Goal: Navigation & Orientation: Understand site structure

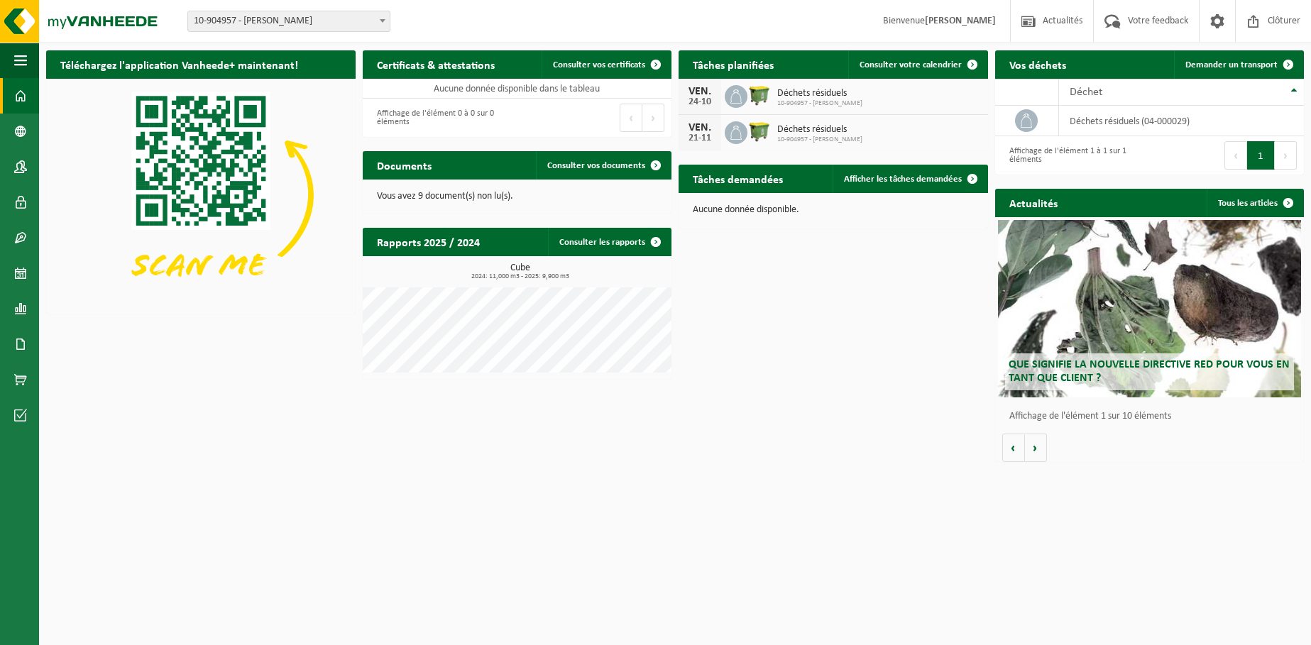
drag, startPoint x: 805, startPoint y: 68, endPoint x: 828, endPoint y: 67, distance: 22.7
click at [808, 68] on div "Tâches planifiées Consulter votre calendrier" at bounding box center [832, 64] width 309 height 28
click at [913, 64] on span "Consulter votre calendrier" at bounding box center [910, 64] width 102 height 9
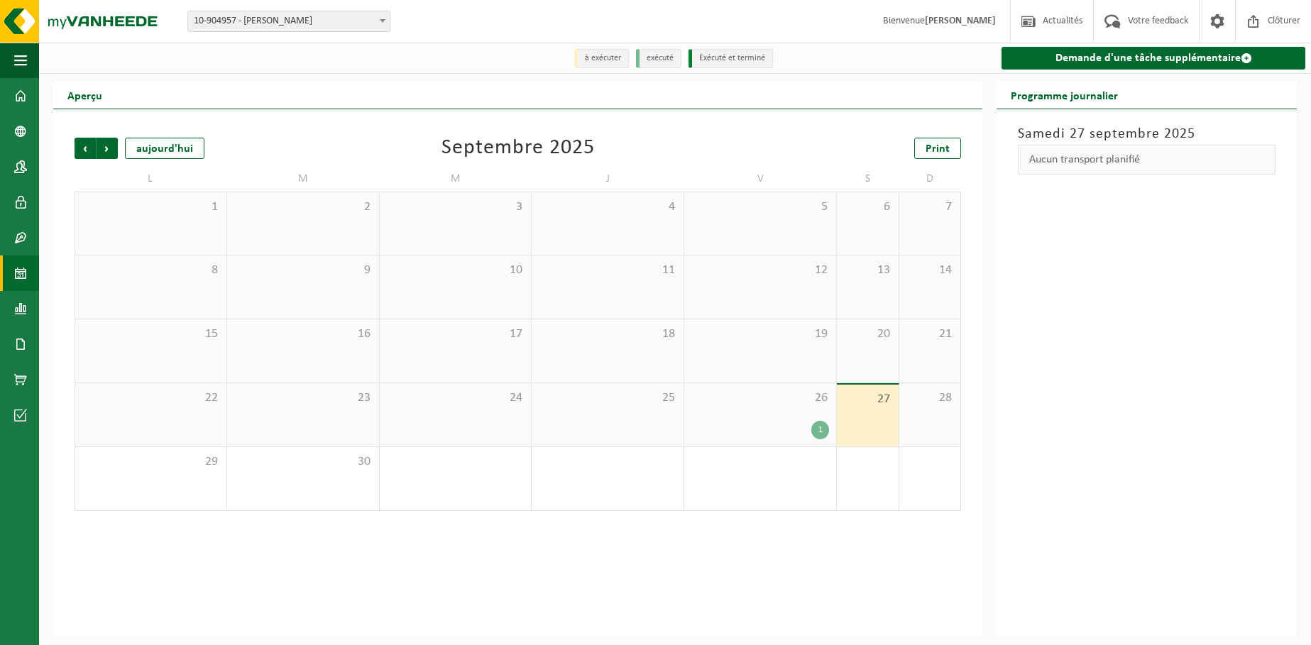
click at [825, 434] on div "1" at bounding box center [820, 430] width 18 height 18
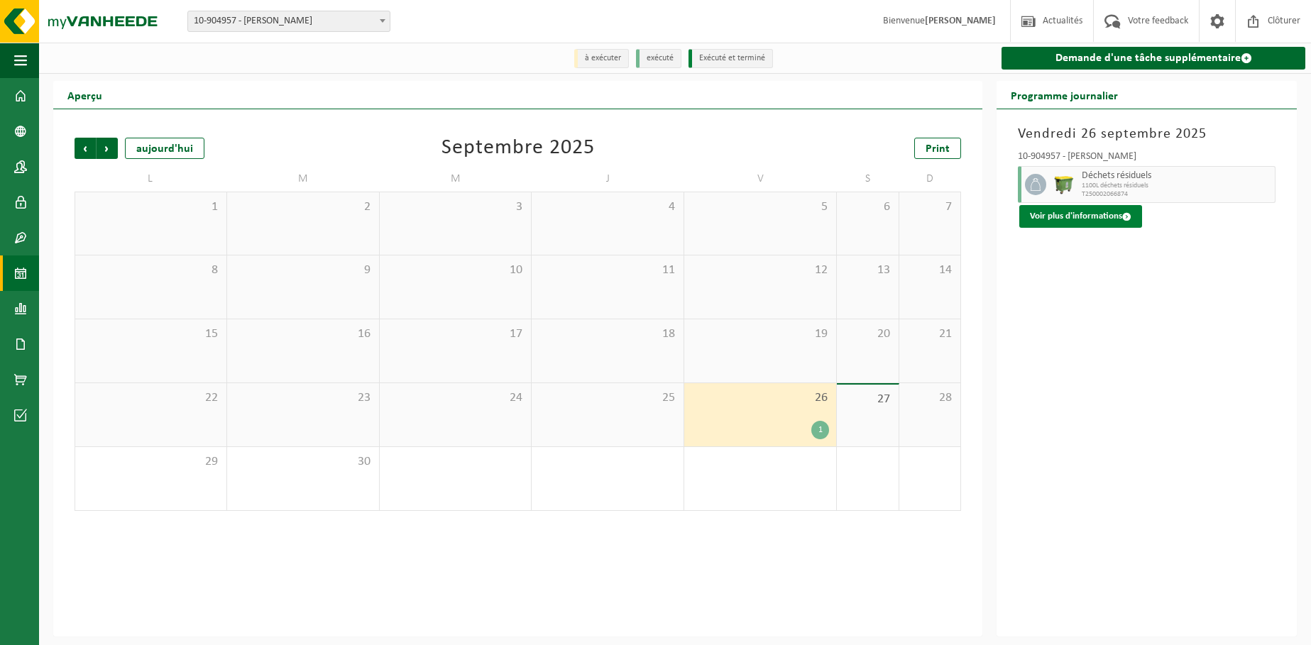
click at [1048, 223] on button "Voir plus d'informations" at bounding box center [1080, 216] width 123 height 23
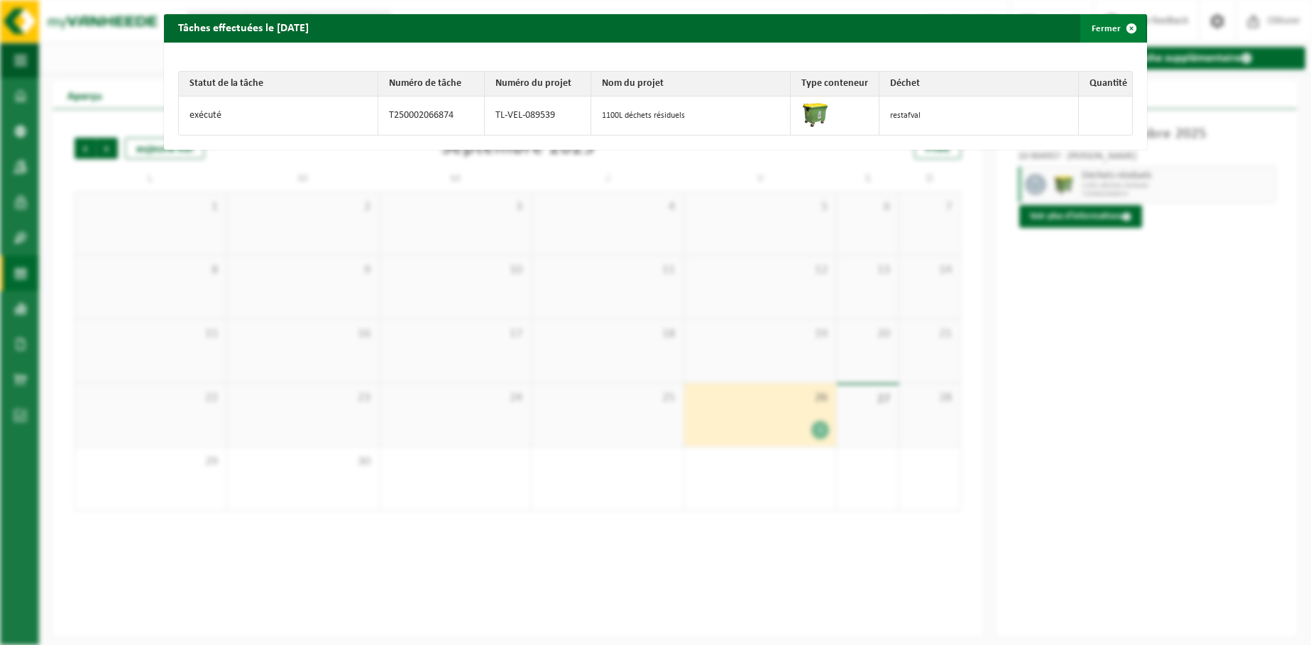
click at [1123, 28] on span "button" at bounding box center [1131, 28] width 28 height 28
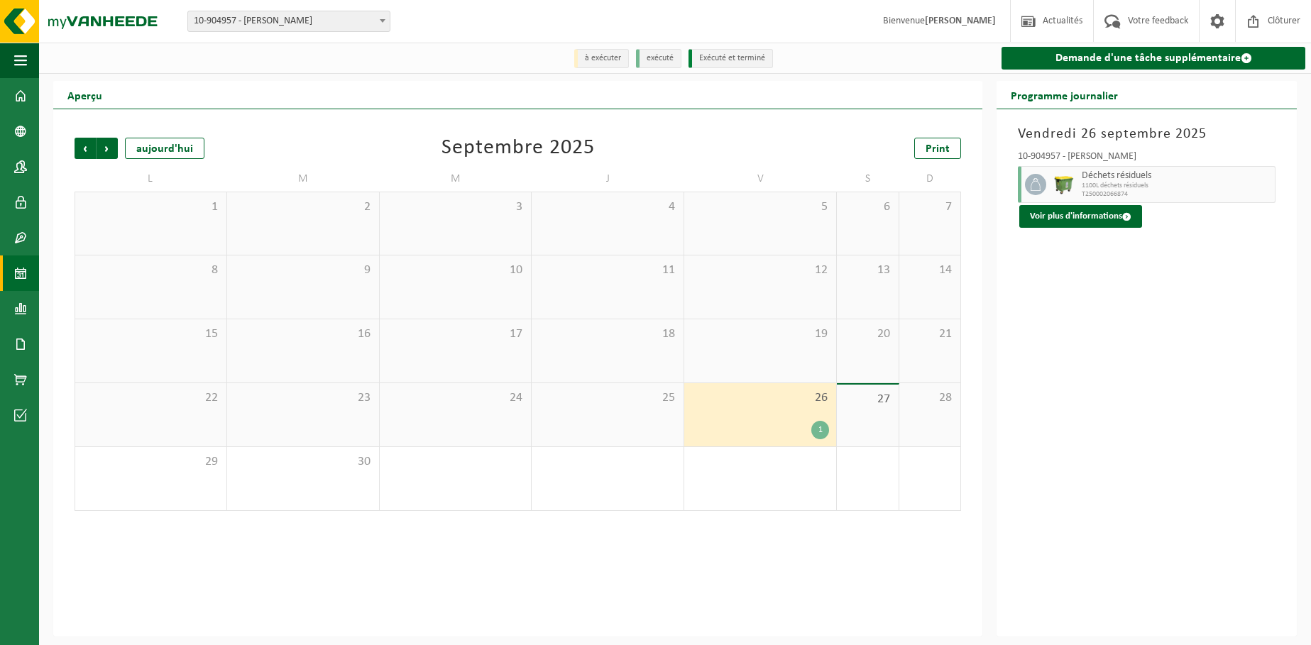
click at [1117, 180] on span "Déchets résiduels" at bounding box center [1176, 175] width 189 height 11
click at [649, 57] on li "exécuté" at bounding box center [658, 58] width 45 height 19
click at [595, 57] on li "à exécuter" at bounding box center [601, 58] width 55 height 19
click at [75, 150] on span "Précédent" at bounding box center [85, 148] width 21 height 21
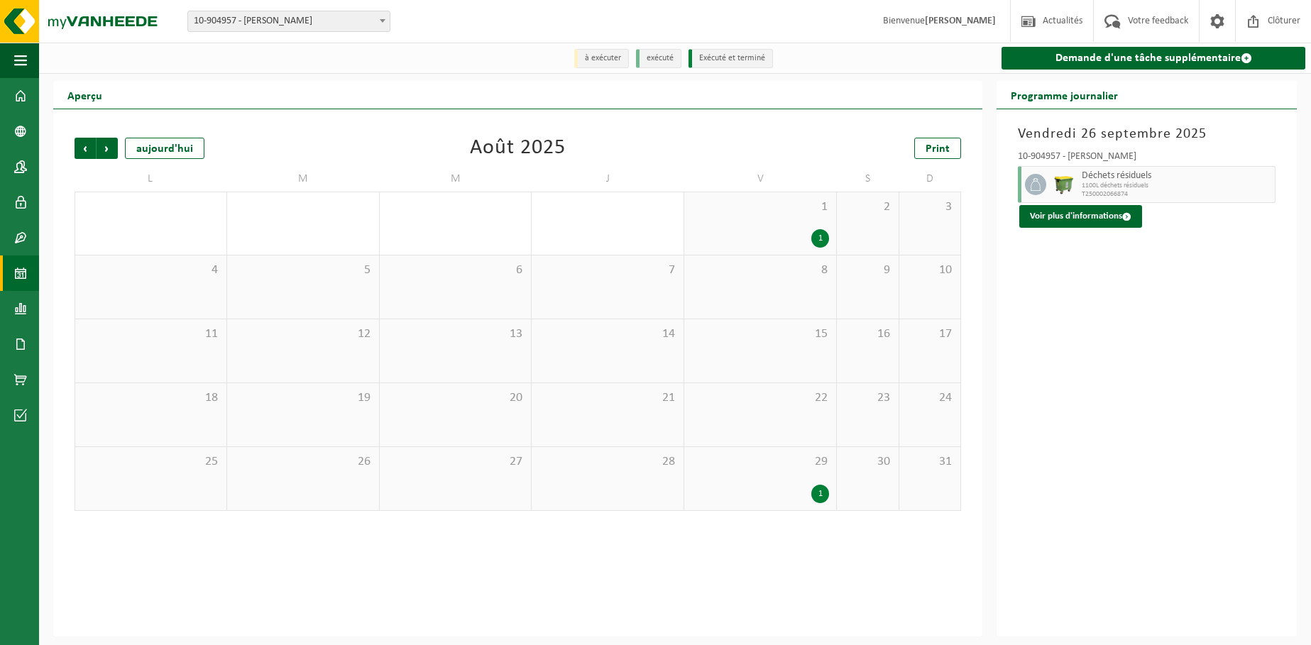
click at [712, 220] on div "1 1" at bounding box center [760, 223] width 152 height 62
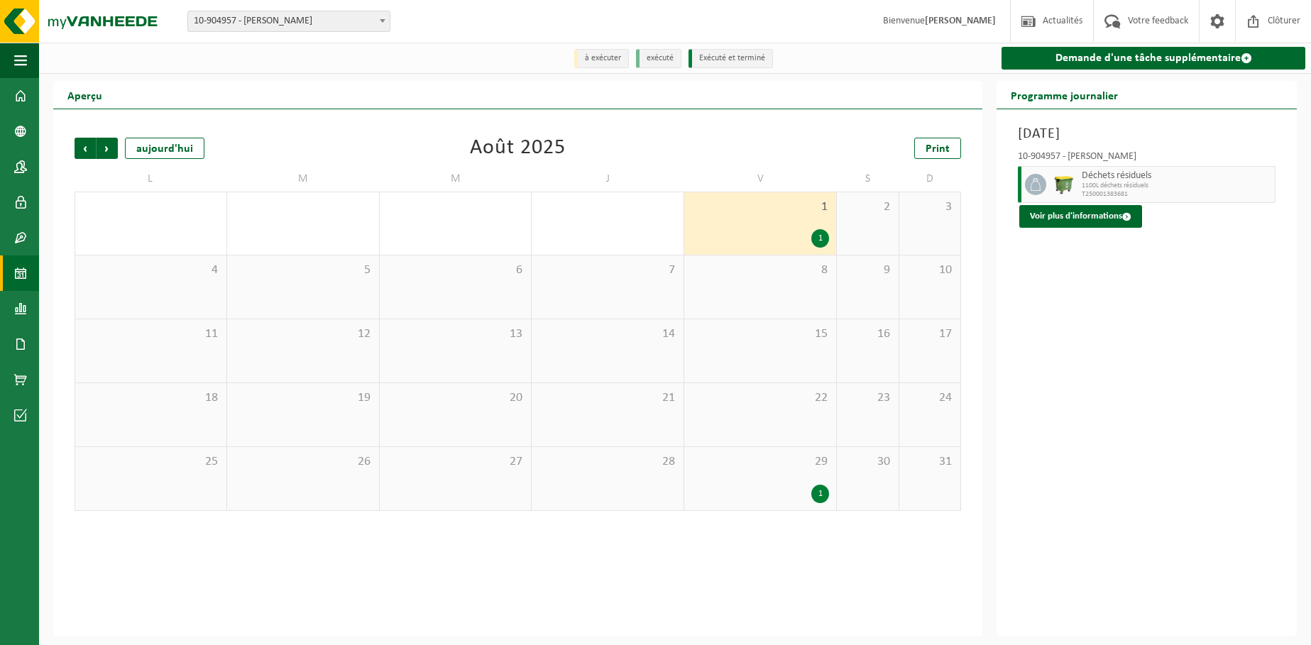
click at [770, 489] on div "1" at bounding box center [760, 494] width 138 height 18
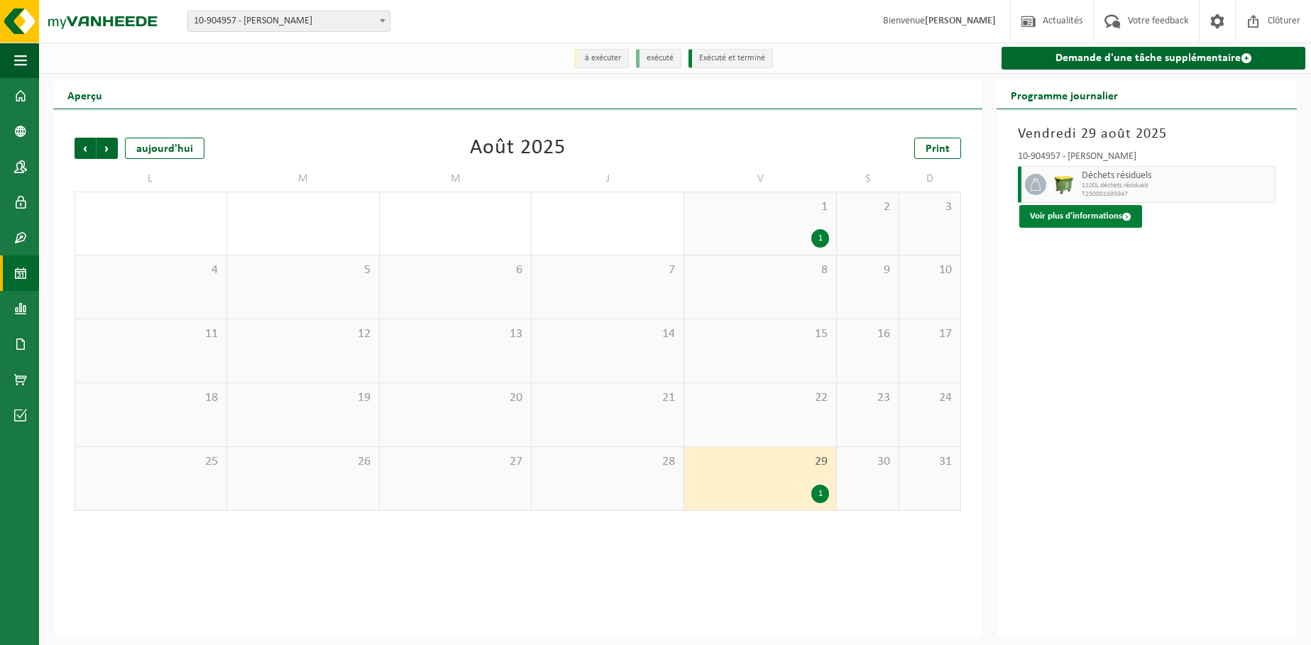
click at [1099, 224] on button "Voir plus d'informations" at bounding box center [1080, 216] width 123 height 23
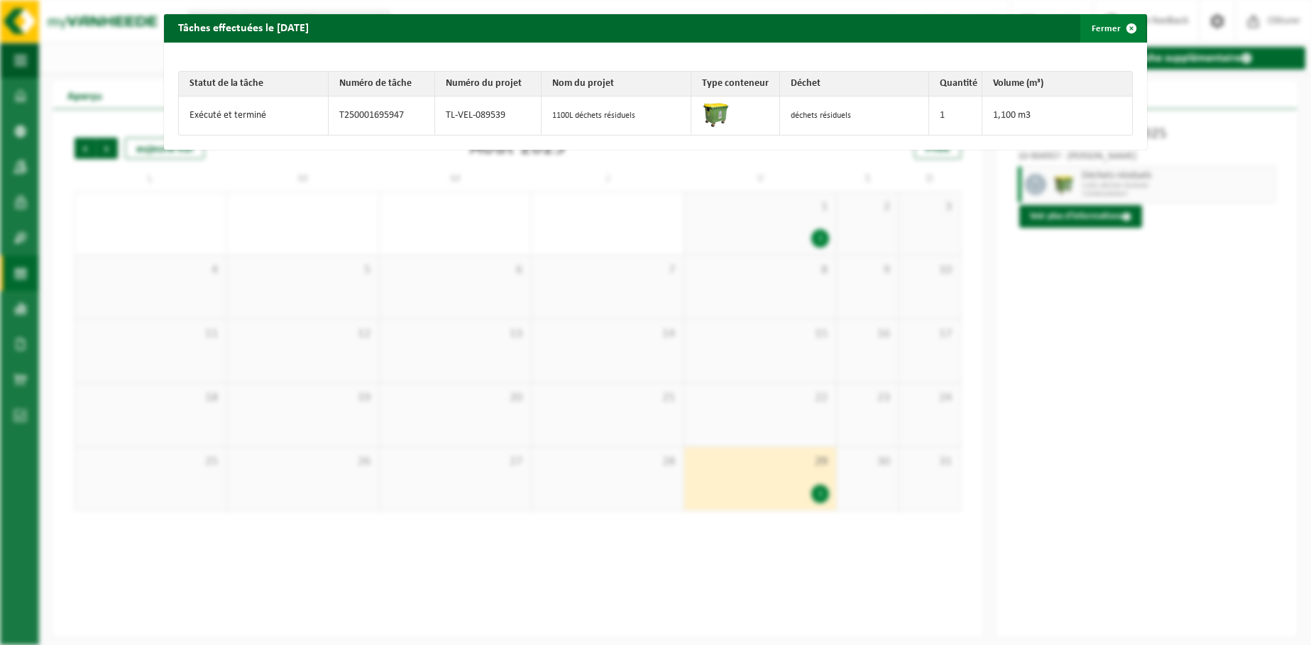
click at [1119, 28] on span "button" at bounding box center [1131, 28] width 28 height 28
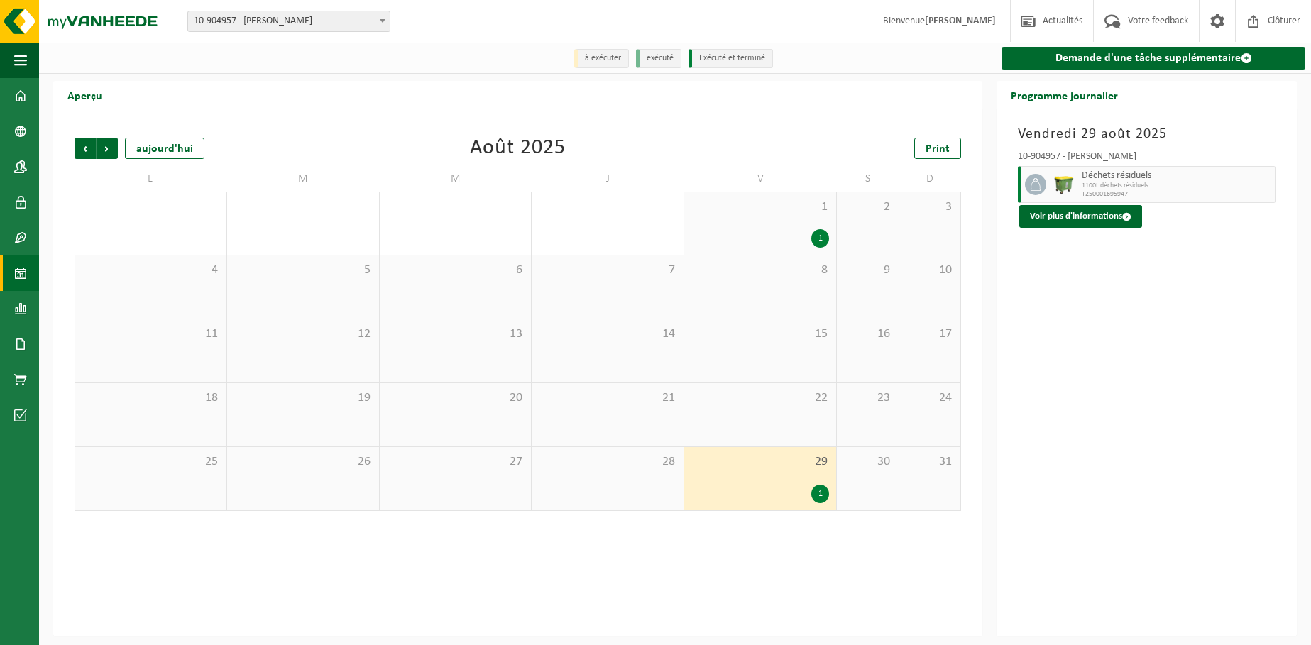
click at [799, 219] on div "1 1" at bounding box center [760, 223] width 152 height 62
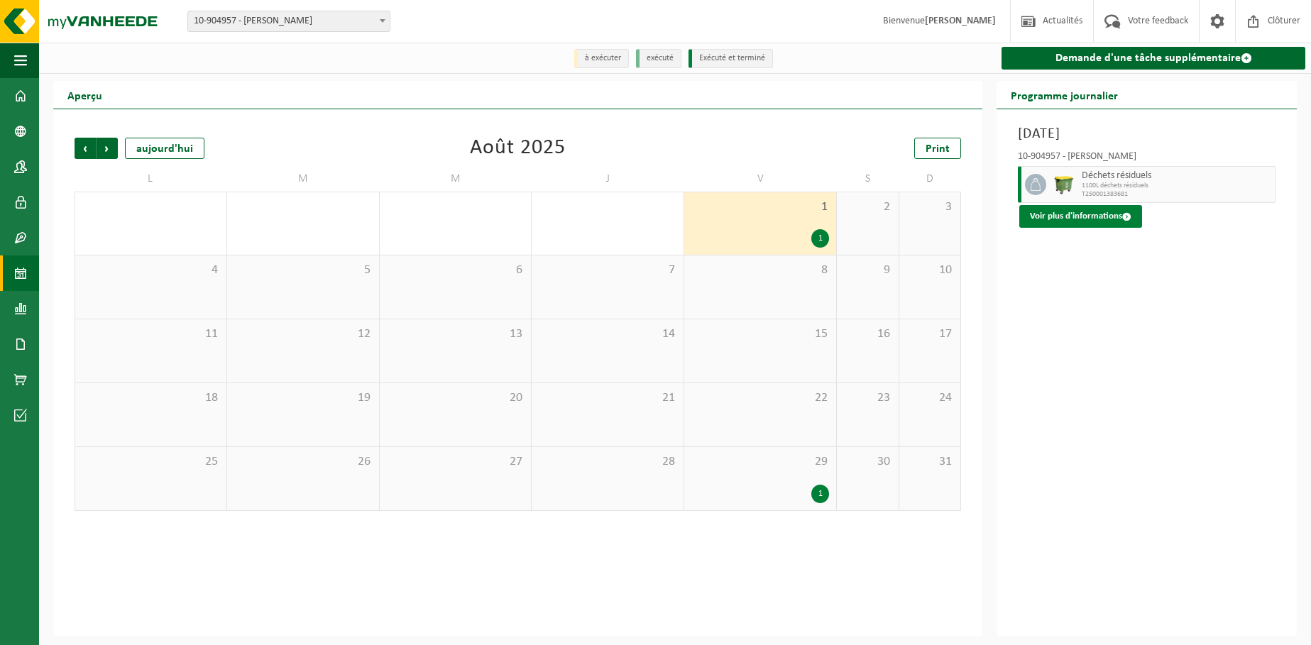
click at [1105, 219] on button "Voir plus d'informations" at bounding box center [1080, 216] width 123 height 23
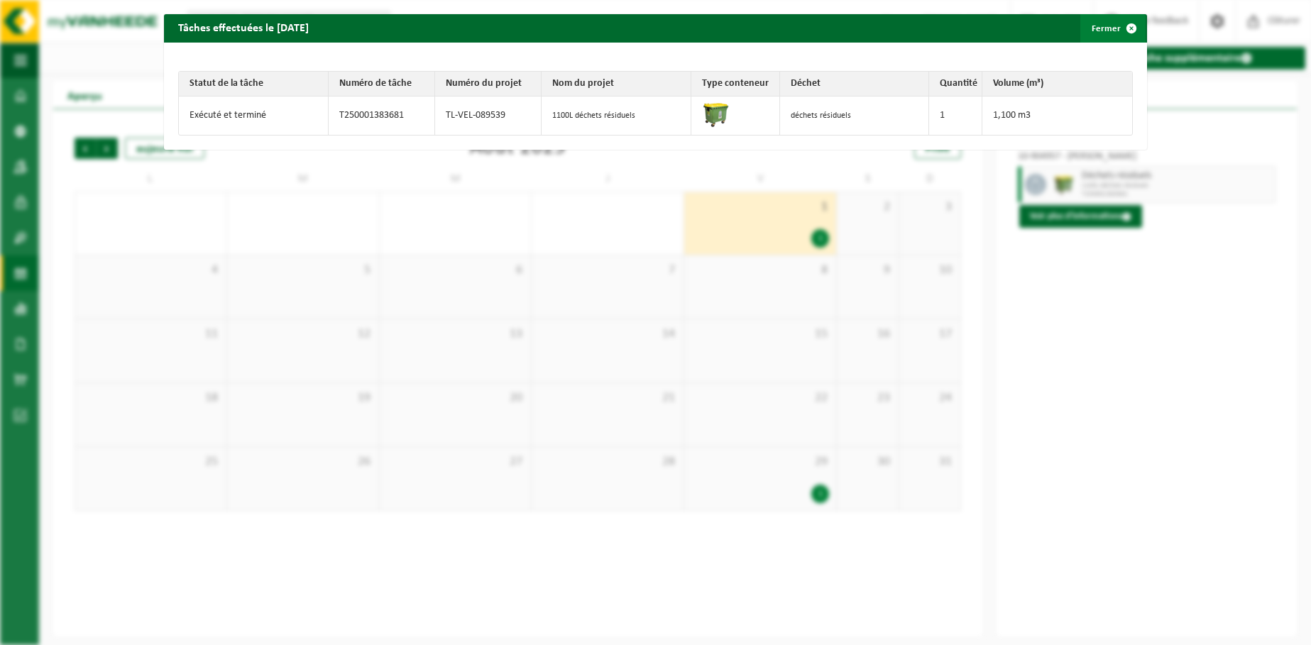
click at [1122, 28] on span "button" at bounding box center [1131, 28] width 28 height 28
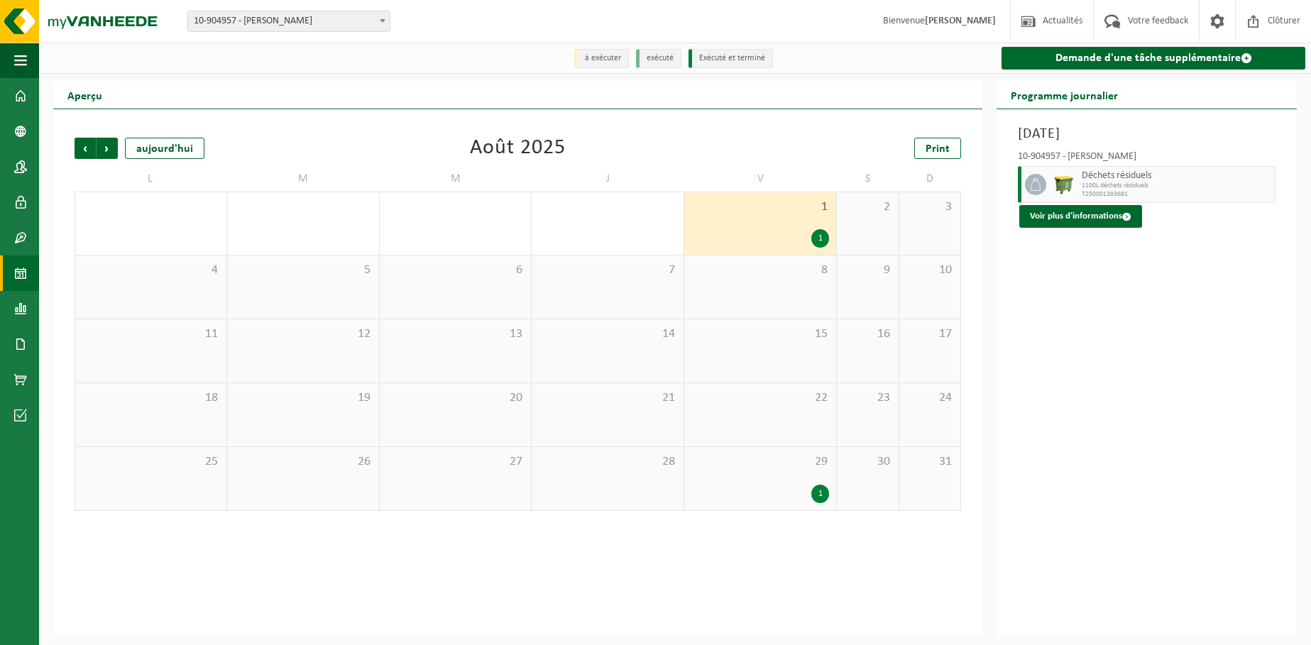
click at [761, 473] on div "29 1" at bounding box center [760, 478] width 152 height 63
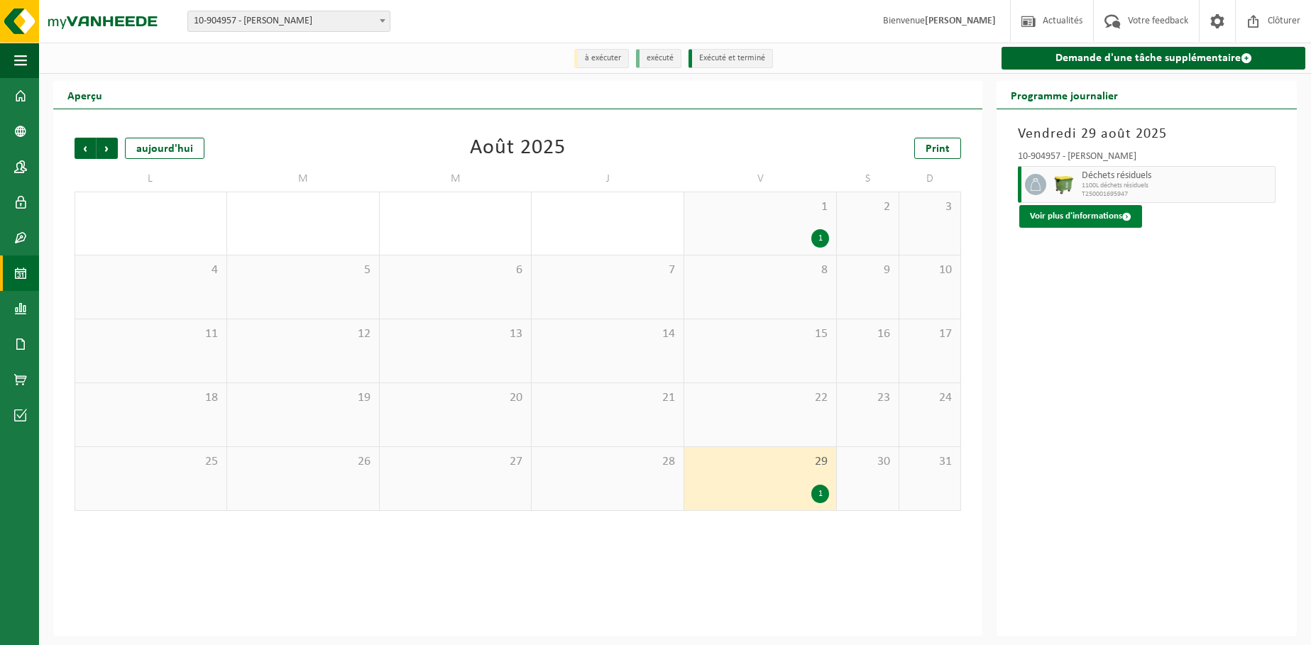
click at [1087, 215] on button "Voir plus d'informations" at bounding box center [1080, 216] width 123 height 23
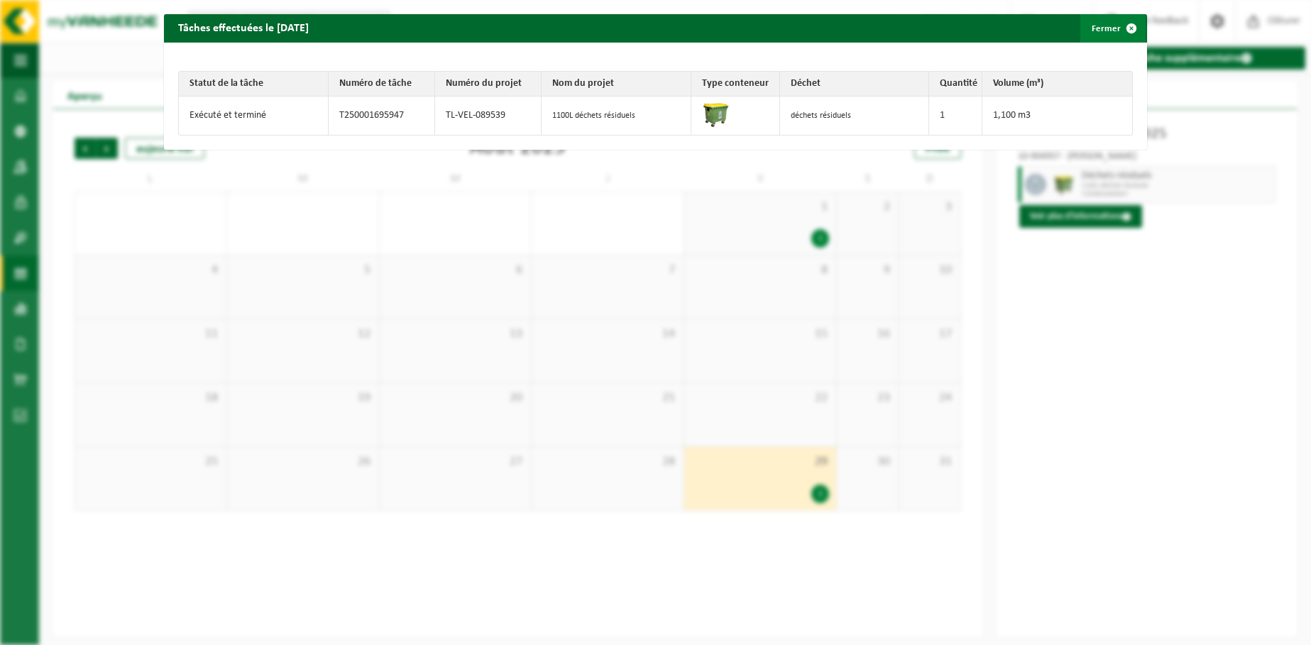
click at [1121, 26] on span "button" at bounding box center [1131, 28] width 28 height 28
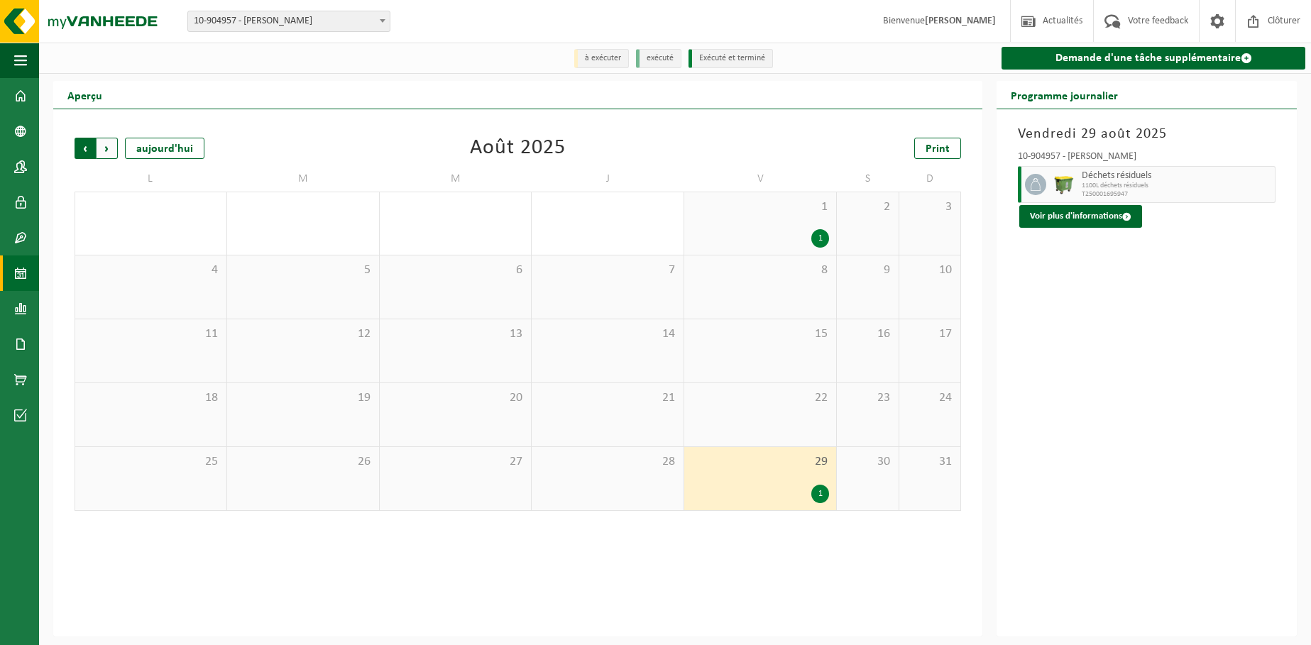
click at [110, 150] on span "Suivant" at bounding box center [107, 148] width 21 height 21
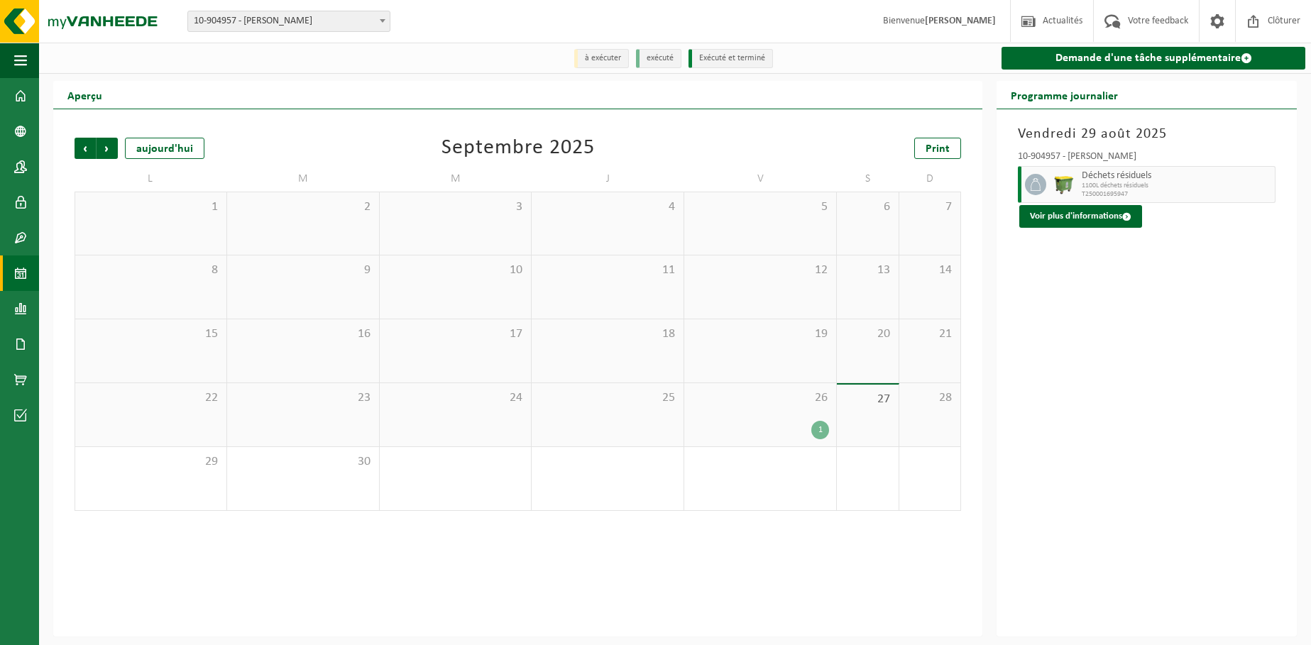
click at [776, 435] on div "1" at bounding box center [760, 430] width 138 height 18
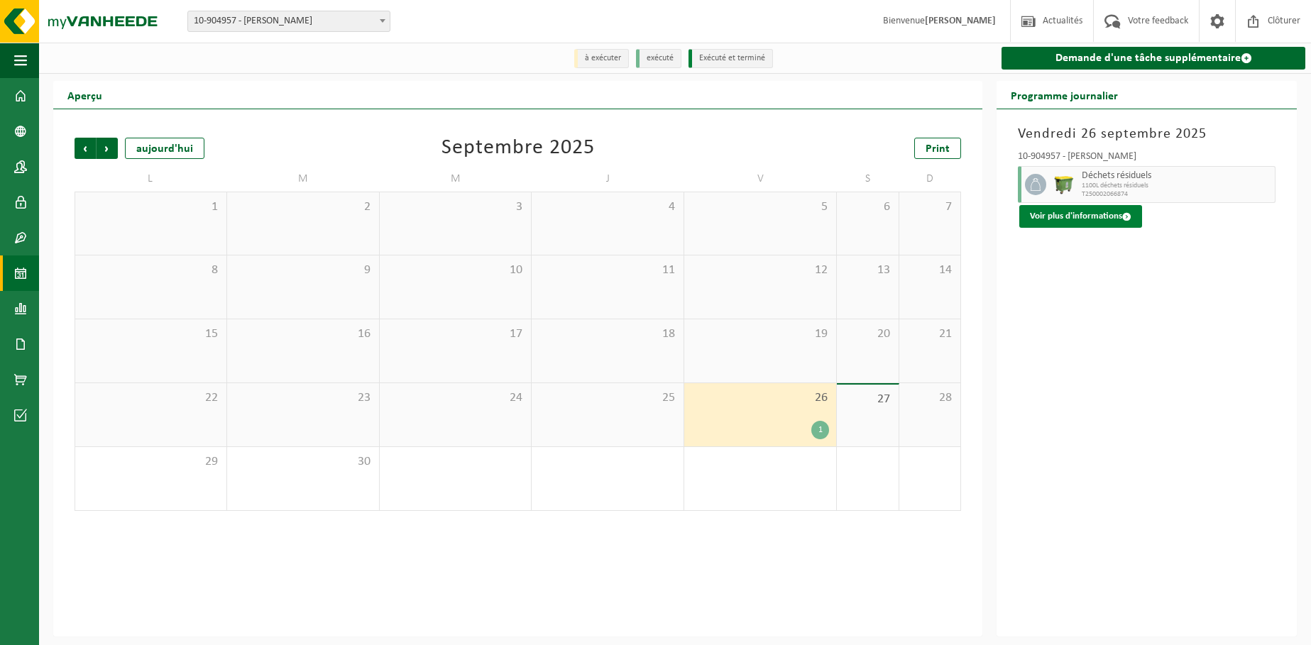
click at [1084, 215] on button "Voir plus d'informations" at bounding box center [1080, 216] width 123 height 23
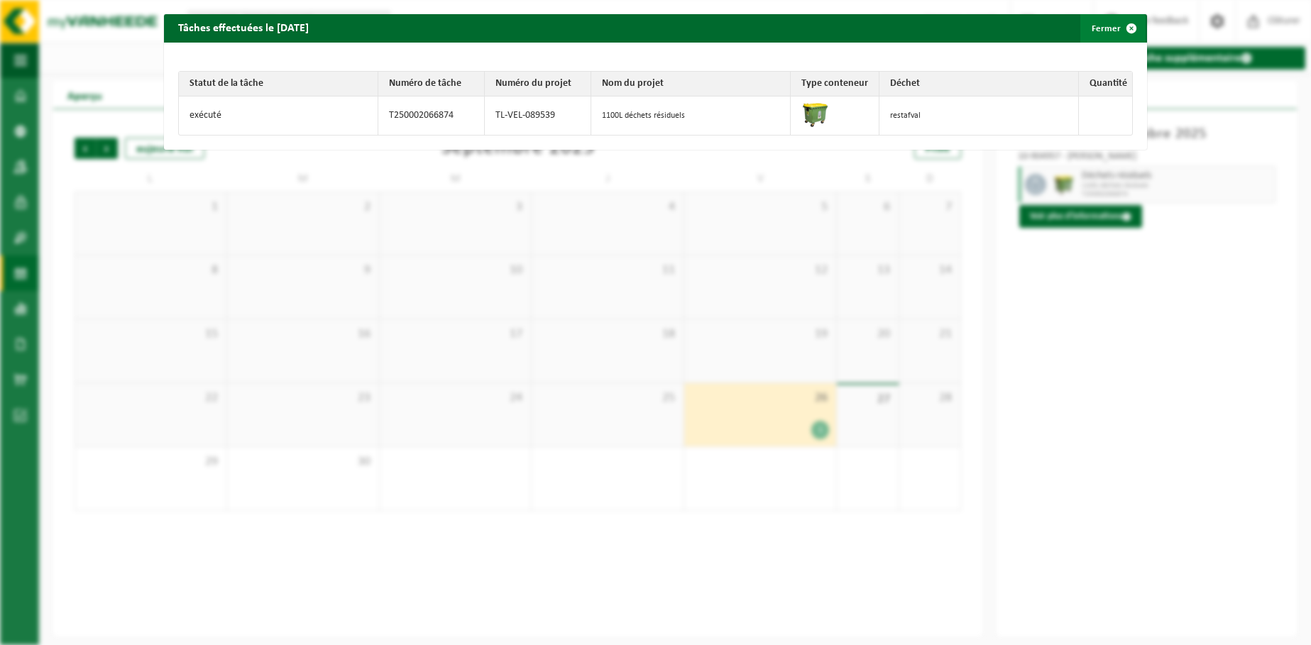
click at [1122, 24] on span "button" at bounding box center [1131, 28] width 28 height 28
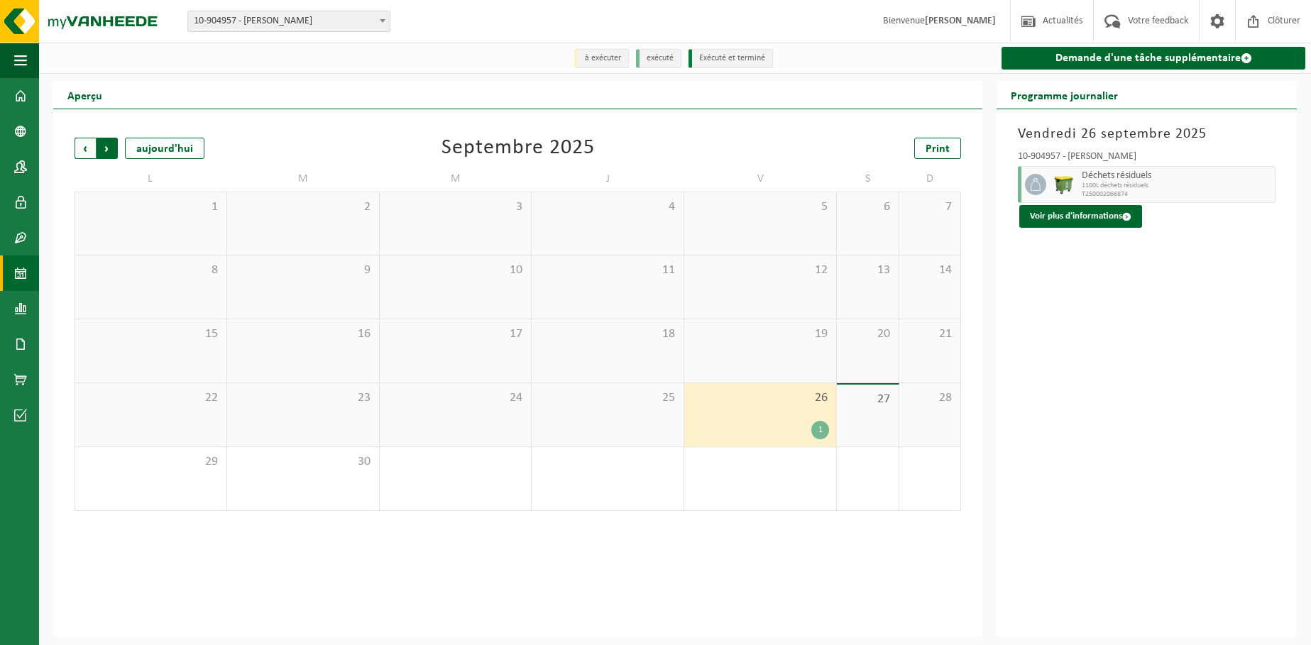
click at [87, 150] on span "Précédent" at bounding box center [85, 148] width 21 height 21
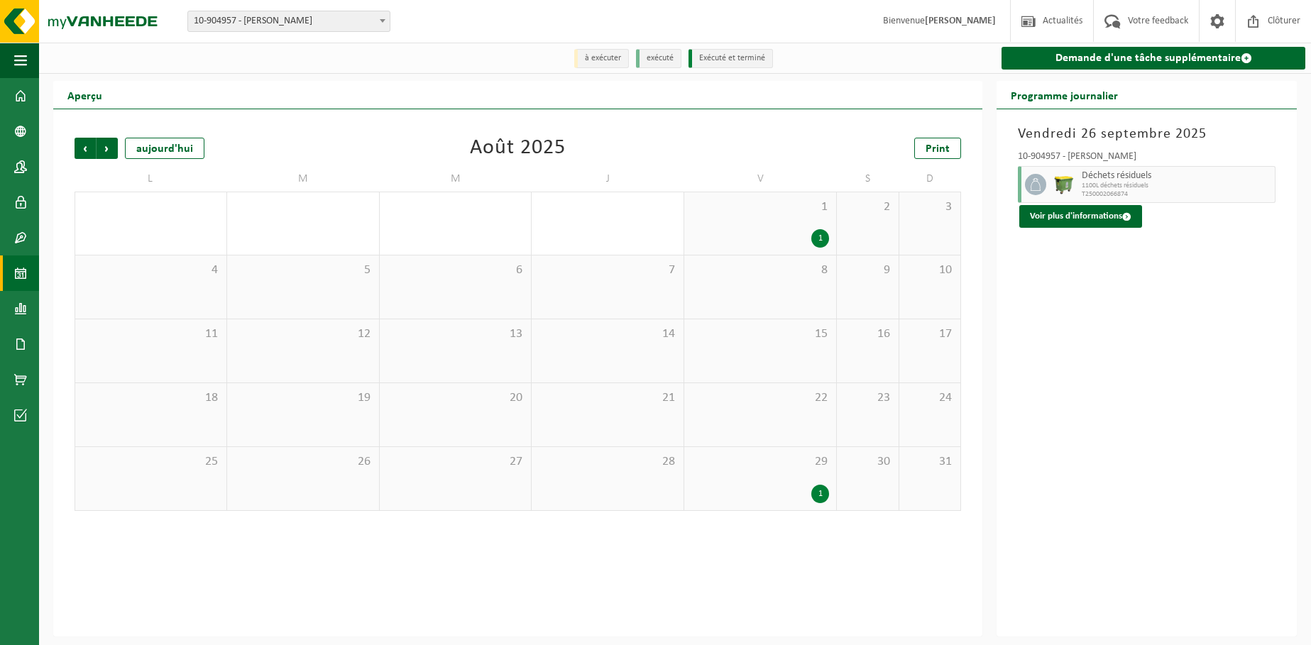
click at [788, 480] on div "29 1" at bounding box center [760, 478] width 152 height 63
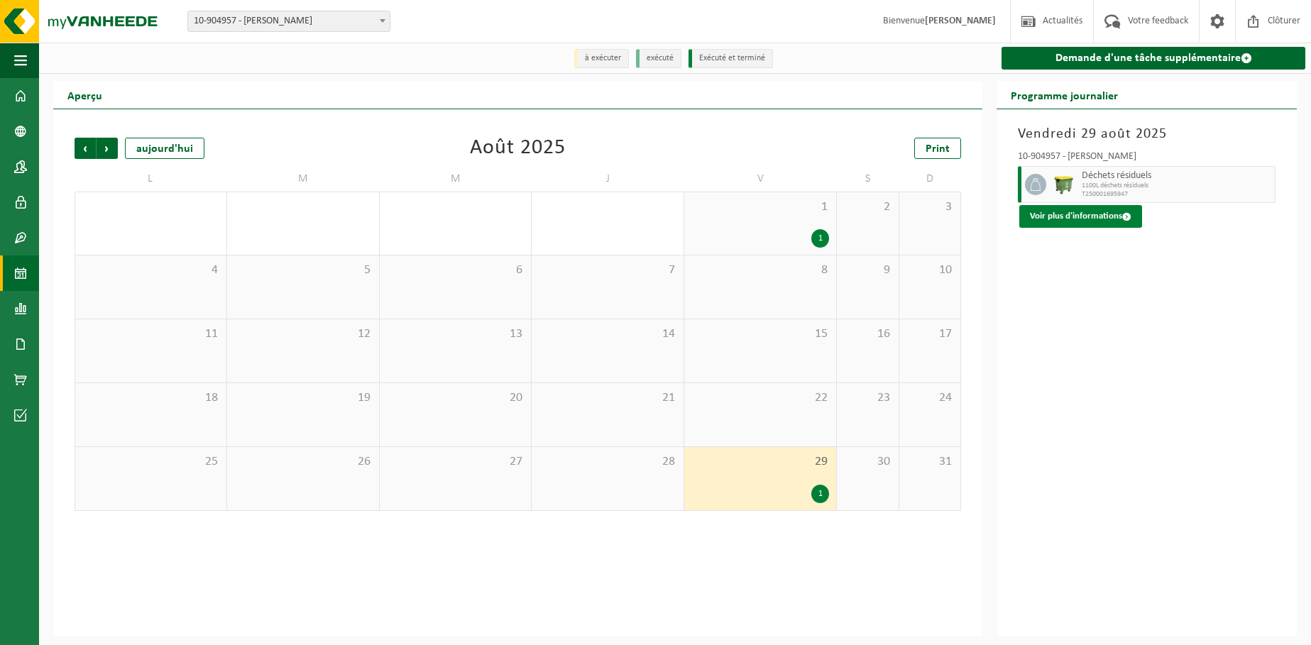
click at [1069, 218] on button "Voir plus d'informations" at bounding box center [1080, 216] width 123 height 23
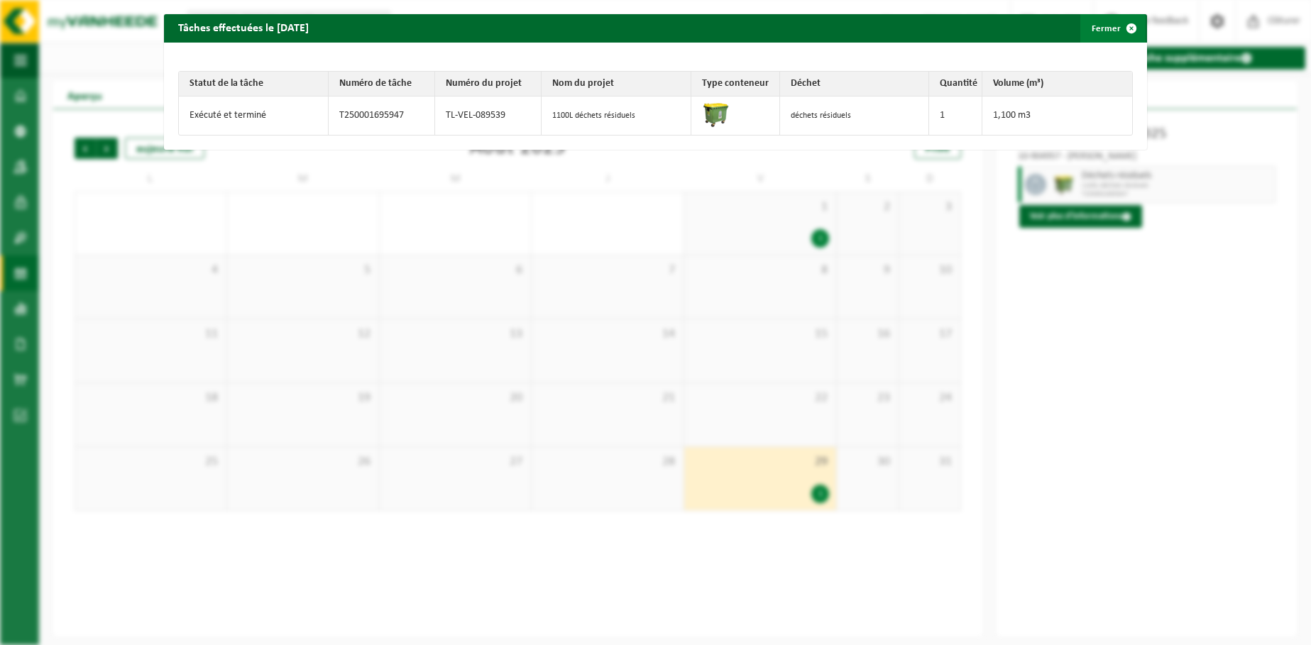
click at [1123, 26] on span "button" at bounding box center [1131, 28] width 28 height 28
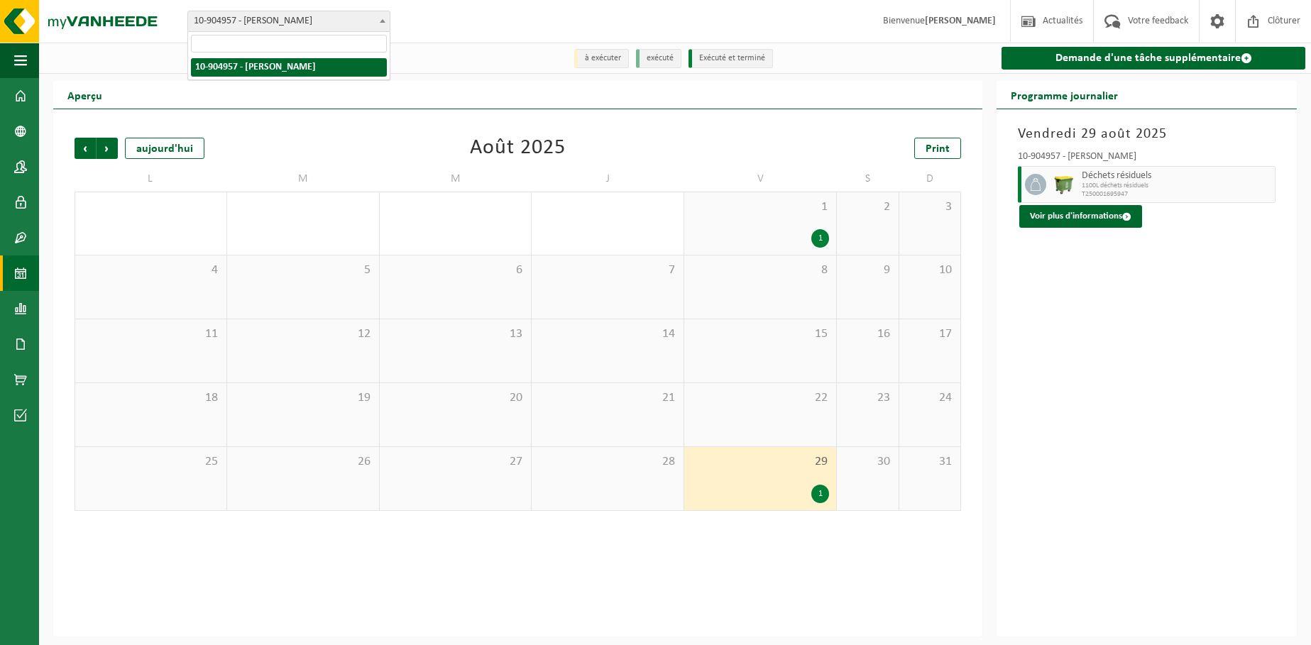
click at [319, 14] on span "10-904957 - [PERSON_NAME]" at bounding box center [289, 21] width 202 height 20
click at [312, 24] on span "10-904957 - [PERSON_NAME]" at bounding box center [289, 21] width 202 height 20
click at [18, 96] on span at bounding box center [20, 95] width 13 height 35
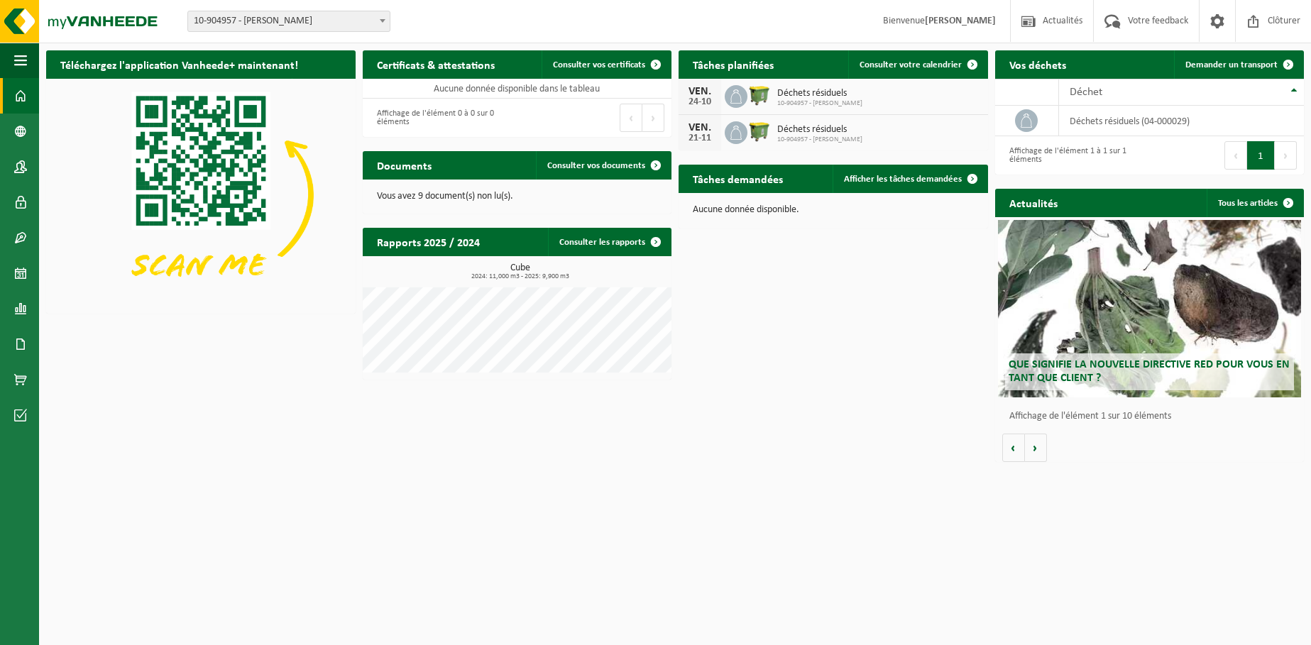
click at [425, 187] on div "Vous avez 9 document(s) non lu(s)." at bounding box center [517, 197] width 309 height 34
click at [616, 166] on span "Consulter vos documents" at bounding box center [596, 165] width 98 height 9
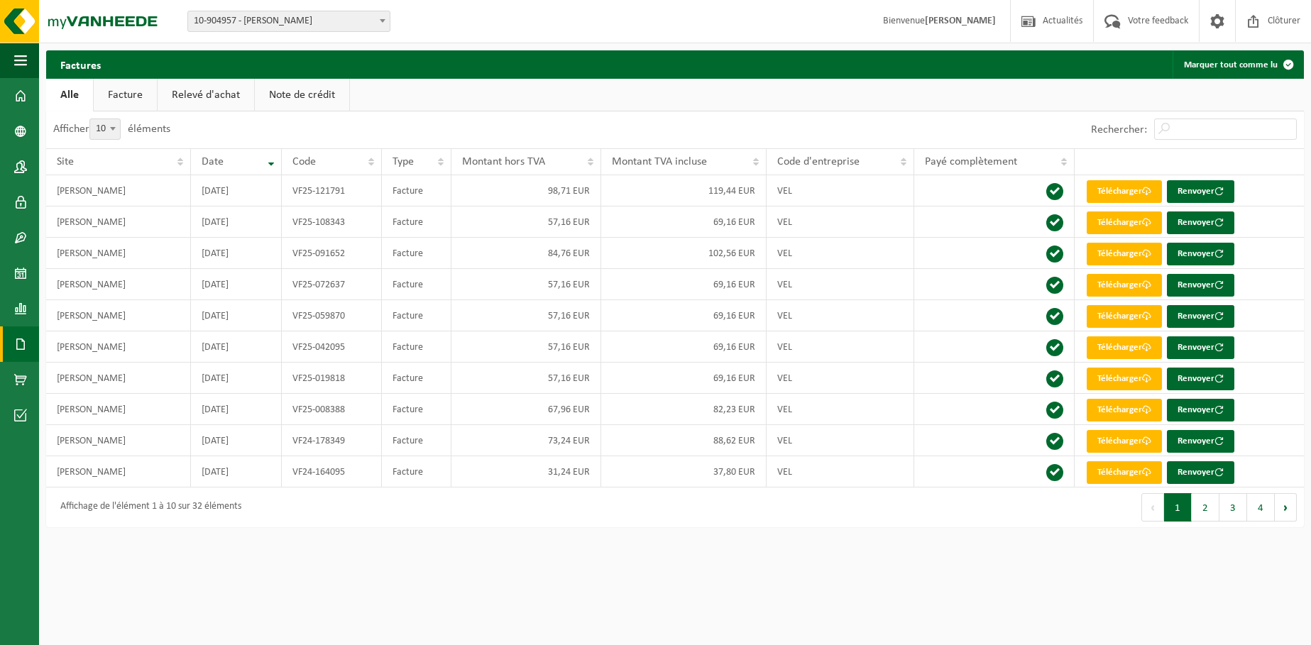
click at [132, 95] on link "Facture" at bounding box center [125, 95] width 63 height 33
click at [192, 90] on link "Relevé d'achat" at bounding box center [206, 95] width 97 height 33
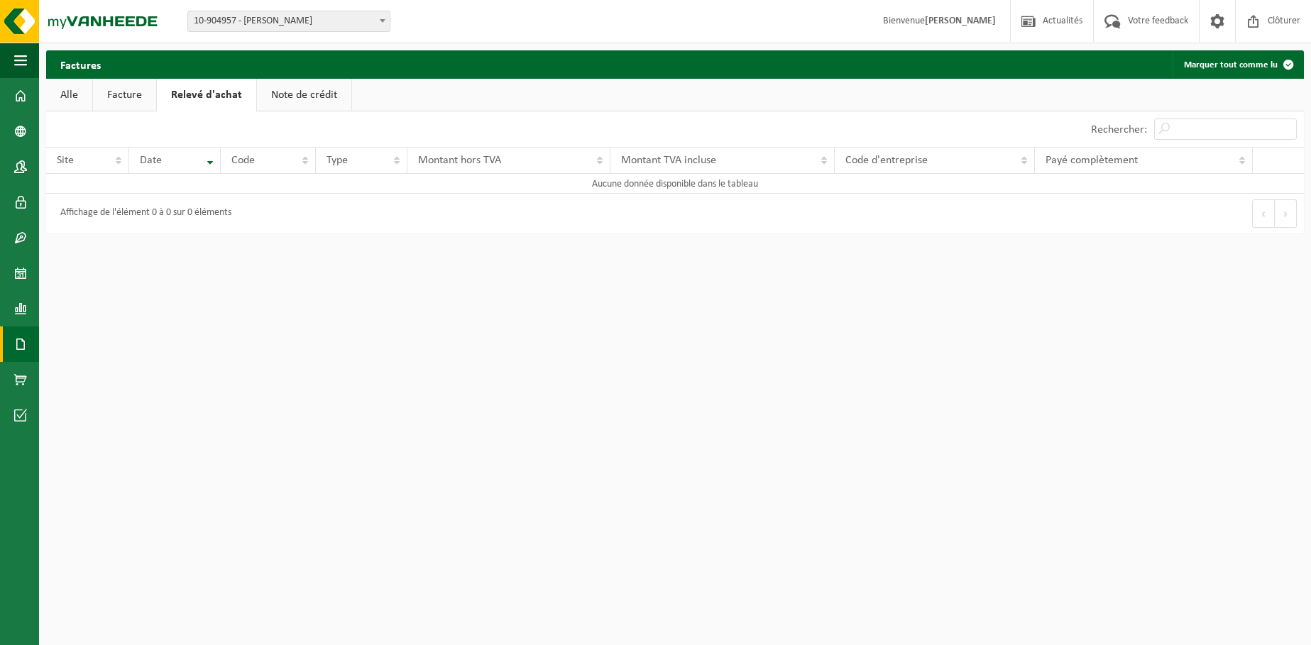
click at [331, 86] on link "Note de crédit" at bounding box center [304, 95] width 94 height 33
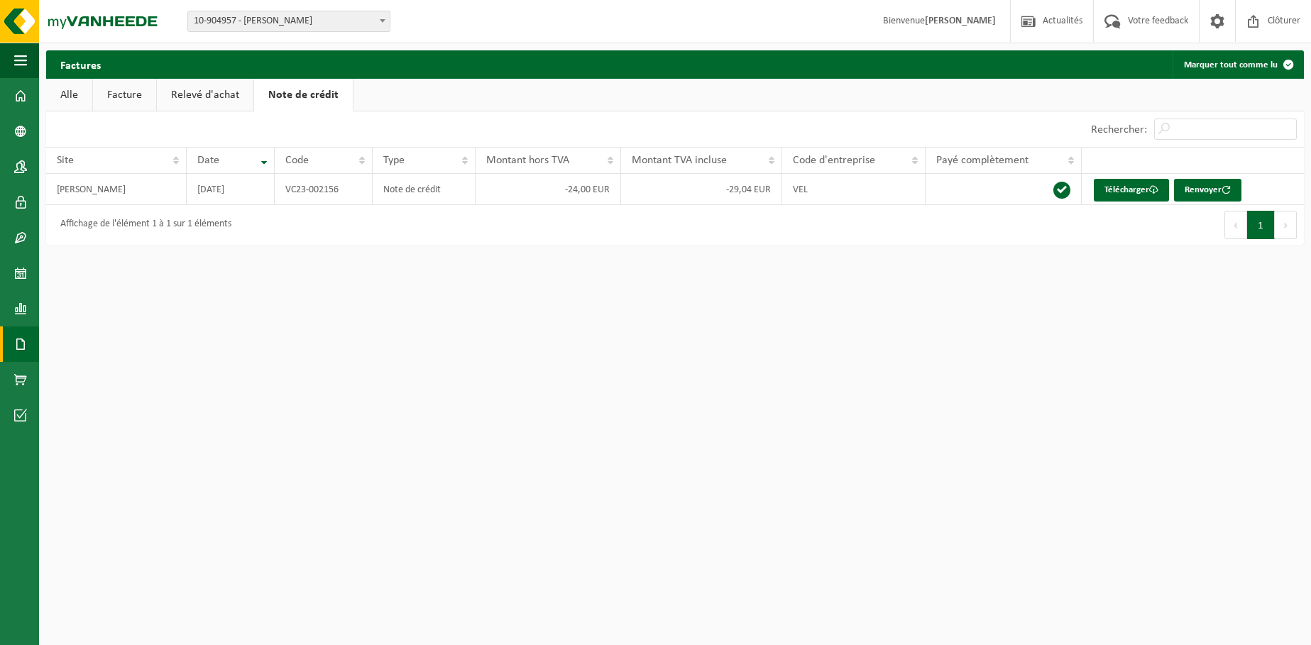
click at [62, 94] on link "Alle" at bounding box center [69, 95] width 46 height 33
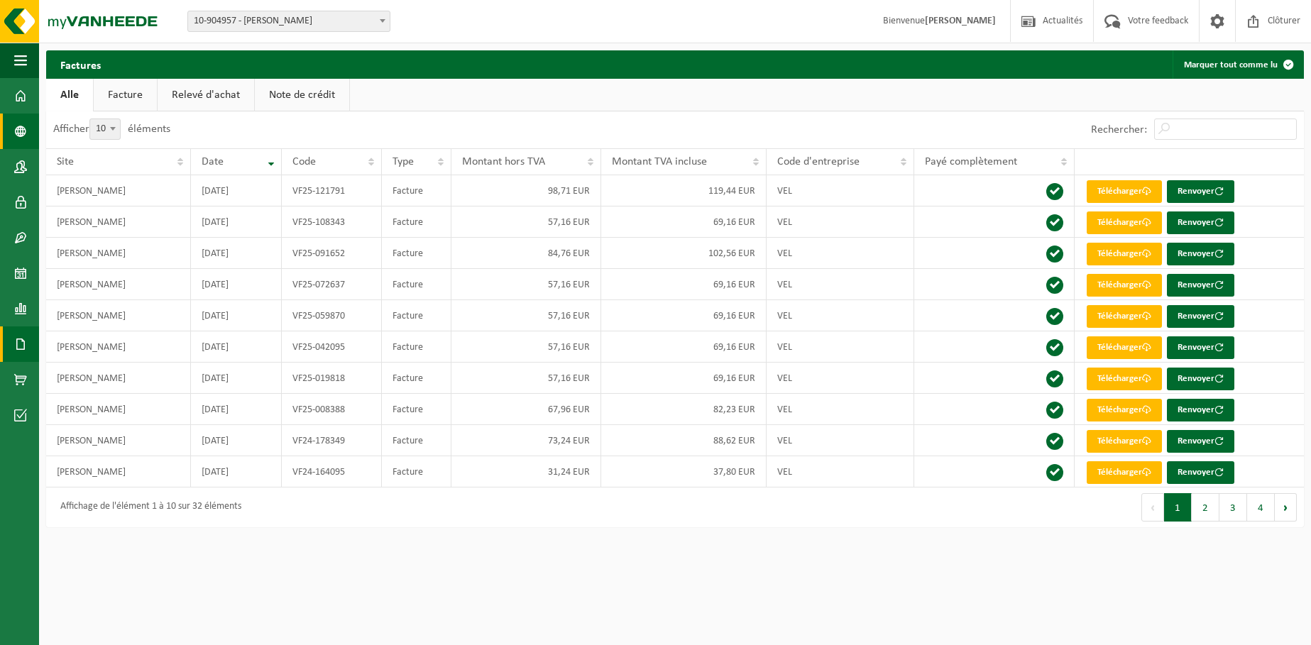
click at [19, 129] on span at bounding box center [20, 131] width 13 height 35
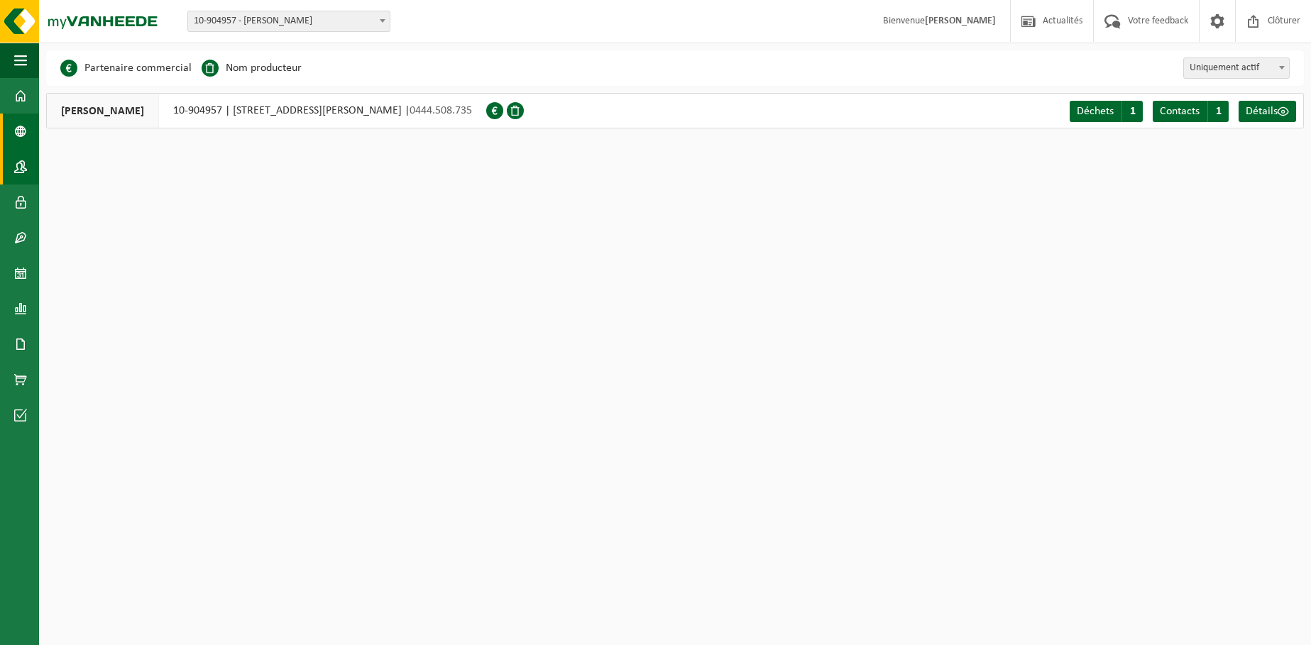
click at [19, 162] on span at bounding box center [20, 166] width 13 height 35
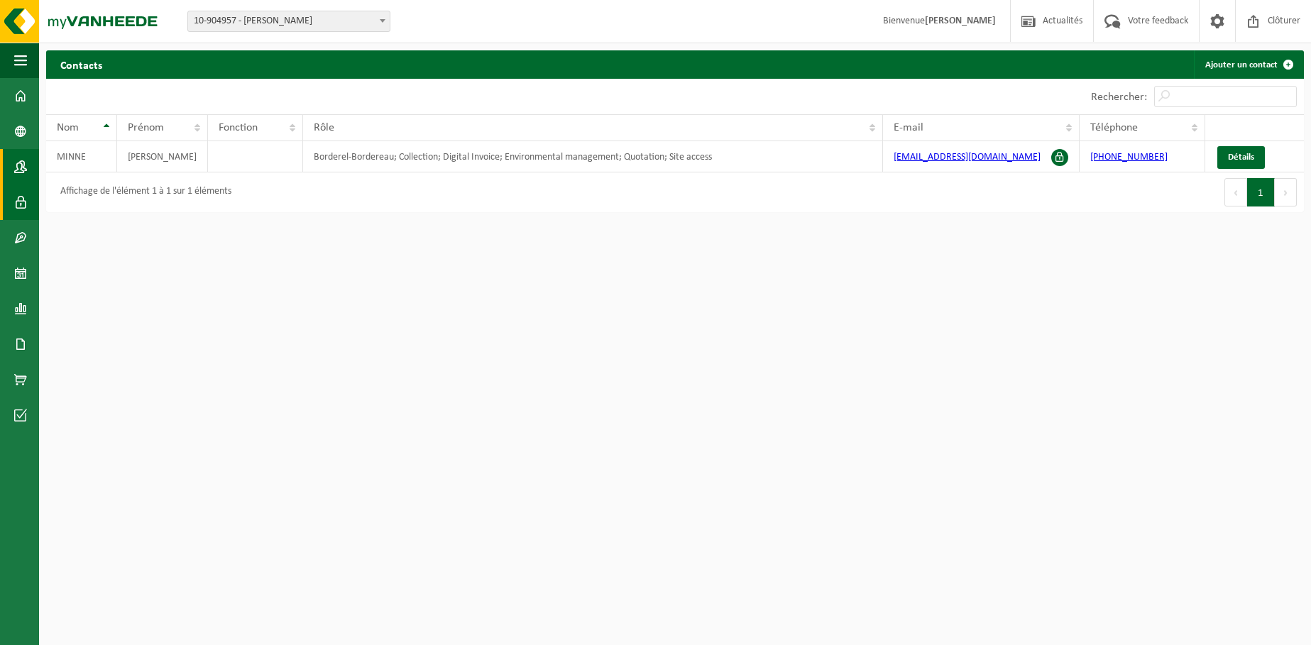
click at [16, 199] on span at bounding box center [20, 202] width 13 height 35
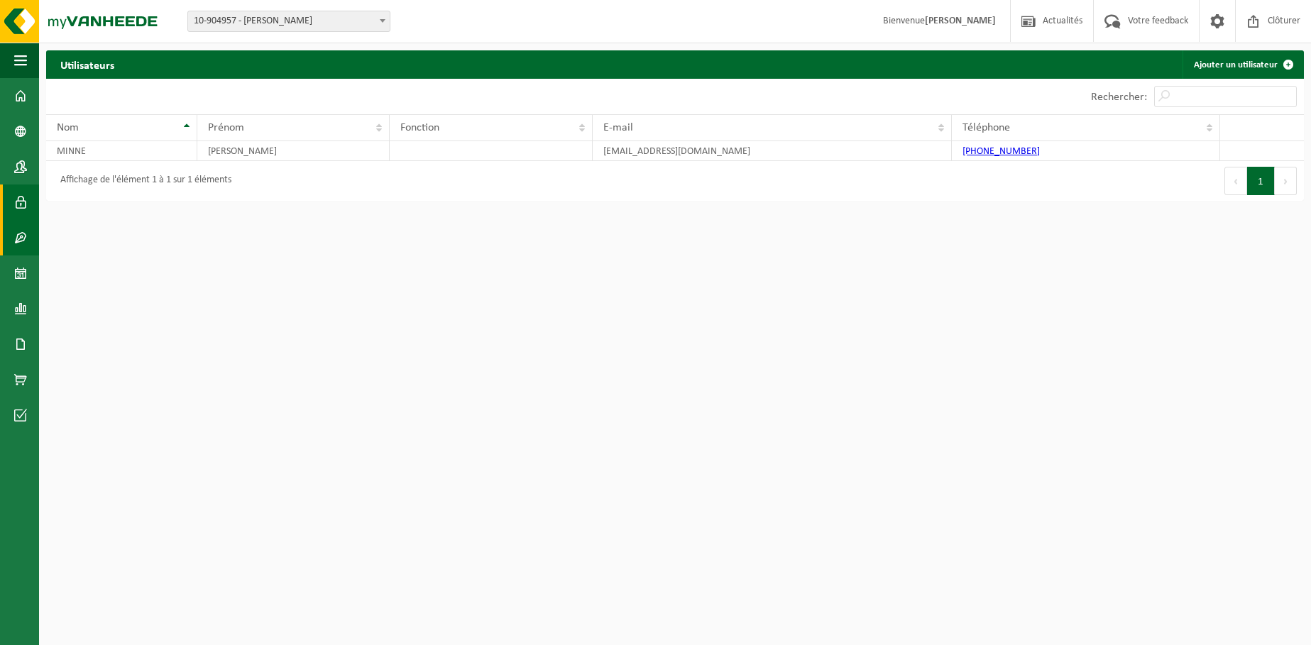
click at [21, 230] on span at bounding box center [20, 237] width 13 height 35
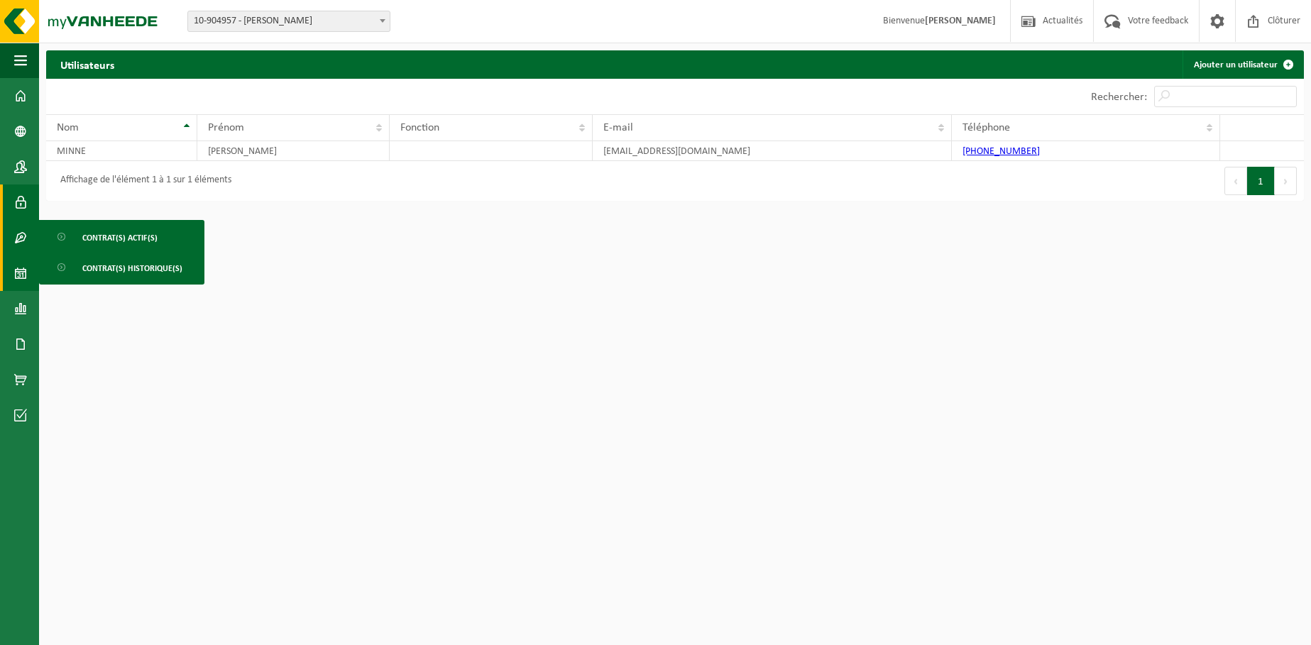
click at [16, 264] on span at bounding box center [20, 272] width 13 height 35
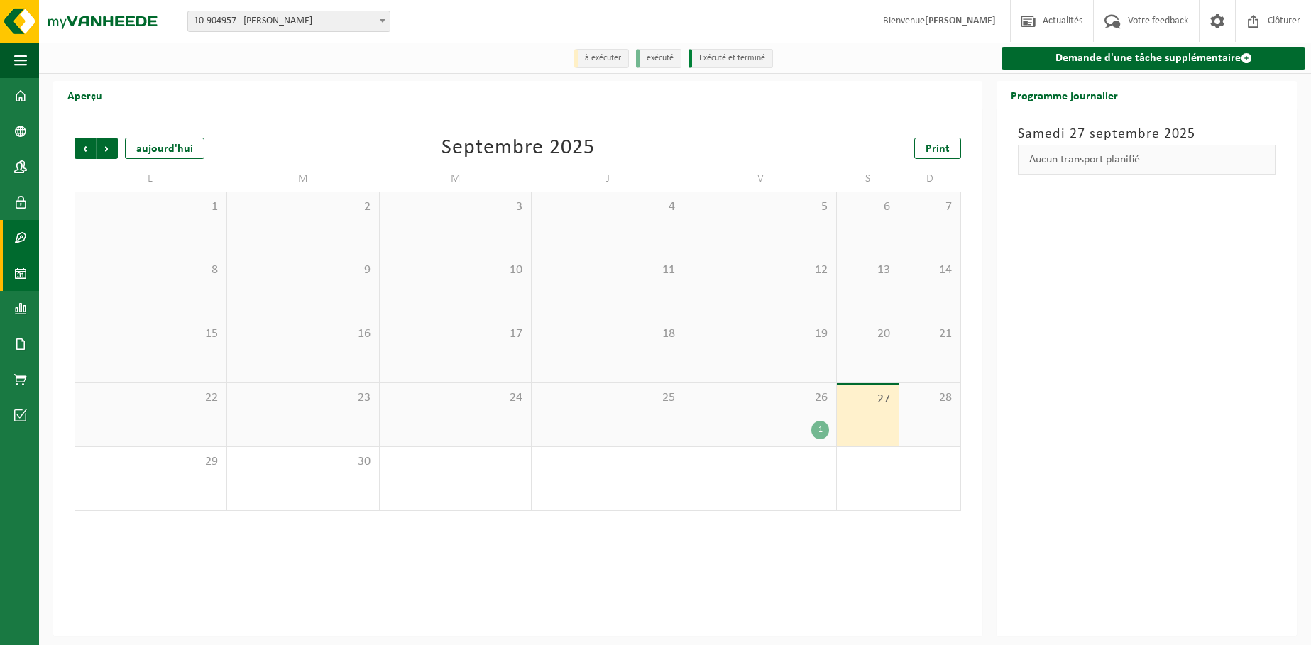
click at [21, 233] on span at bounding box center [20, 237] width 13 height 35
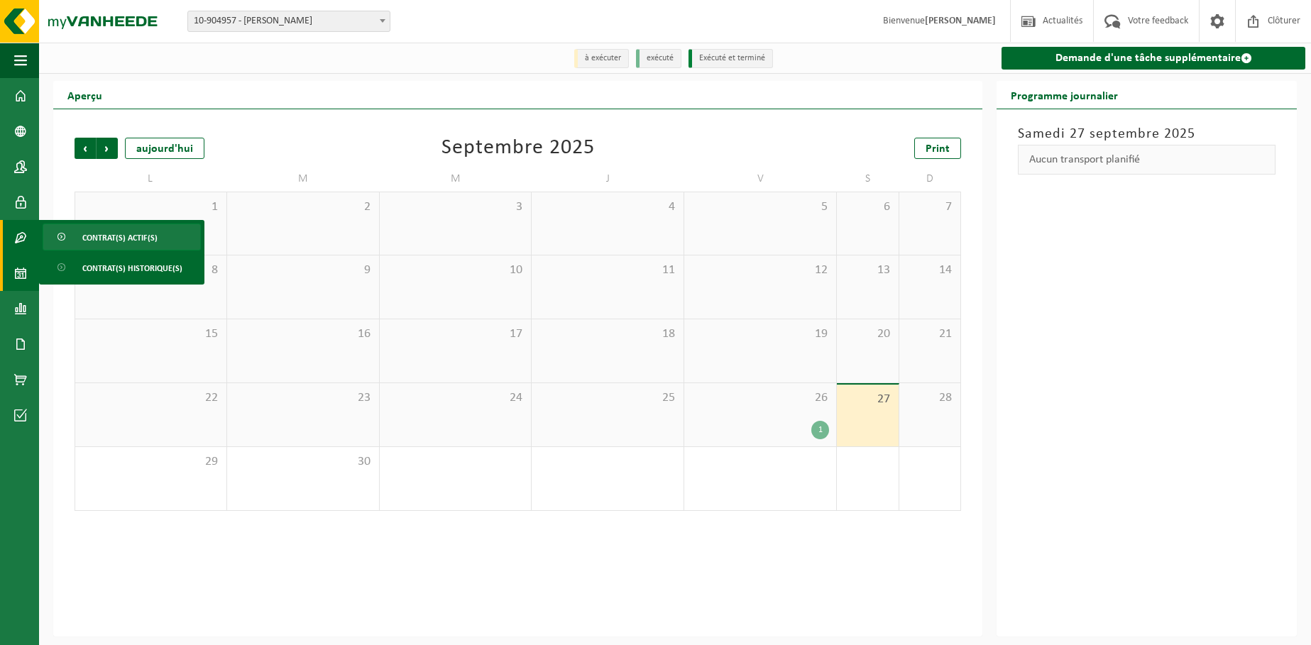
click at [97, 232] on span "Contrat(s) actif(s)" at bounding box center [119, 237] width 75 height 27
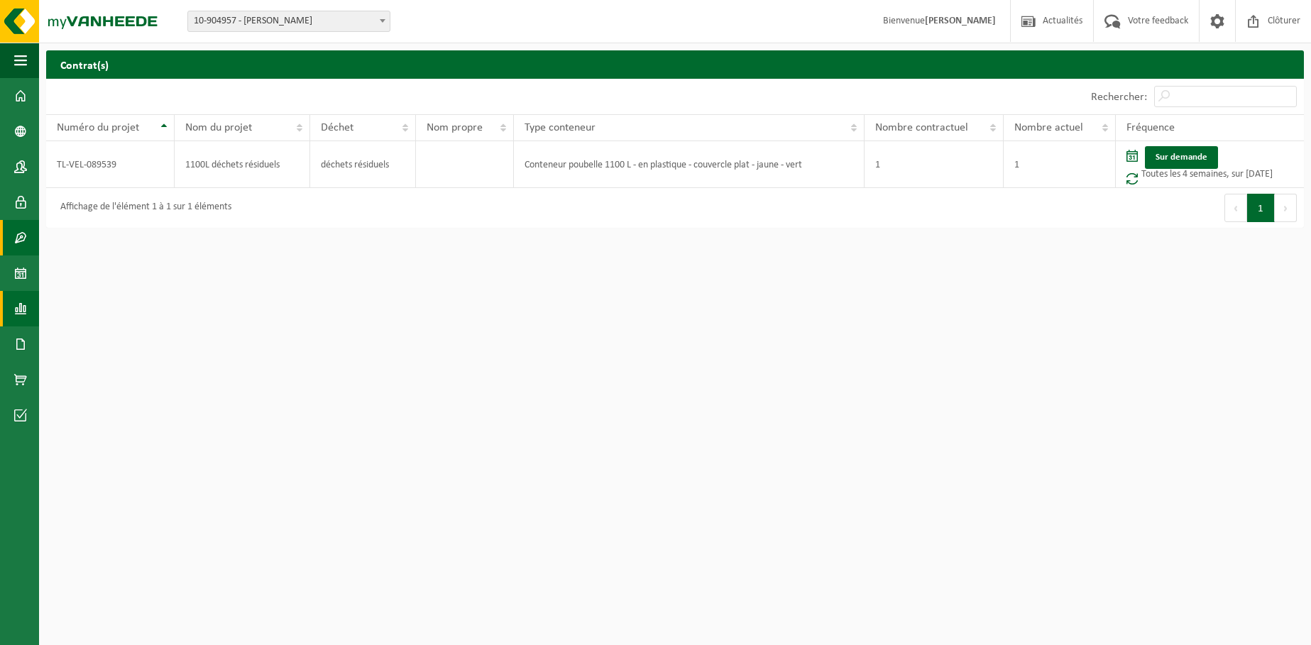
click at [26, 297] on span at bounding box center [20, 308] width 13 height 35
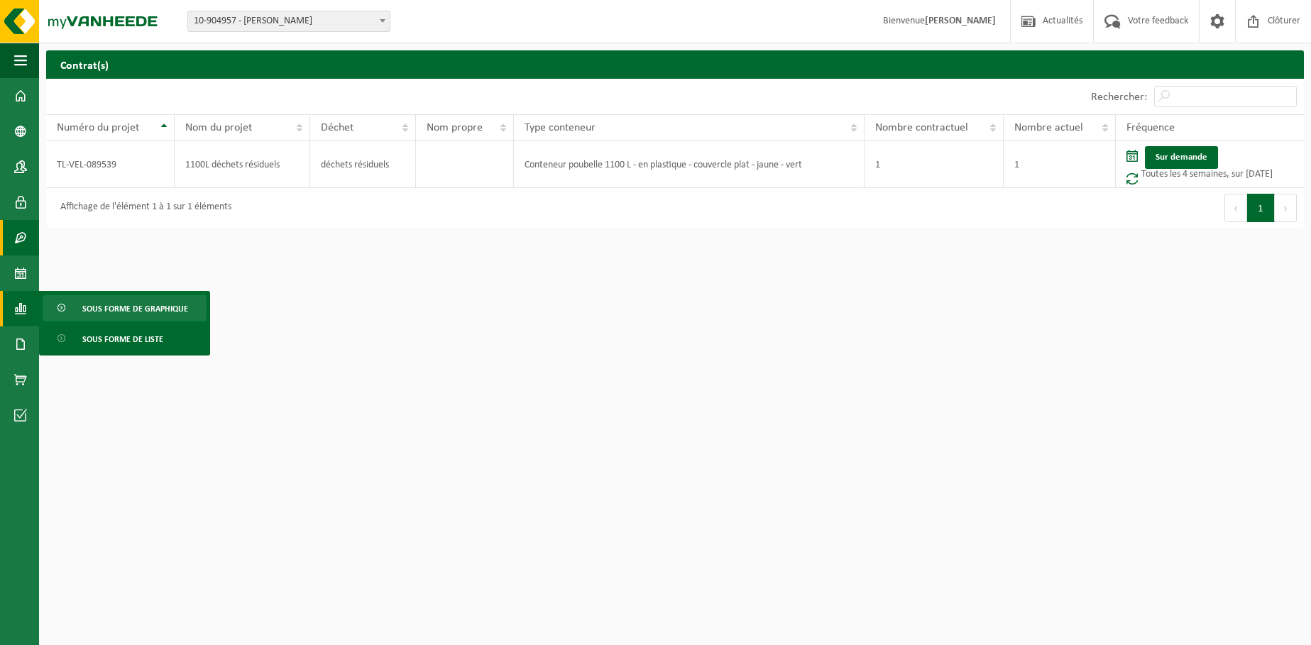
click at [129, 301] on span "Sous forme de graphique" at bounding box center [135, 308] width 106 height 27
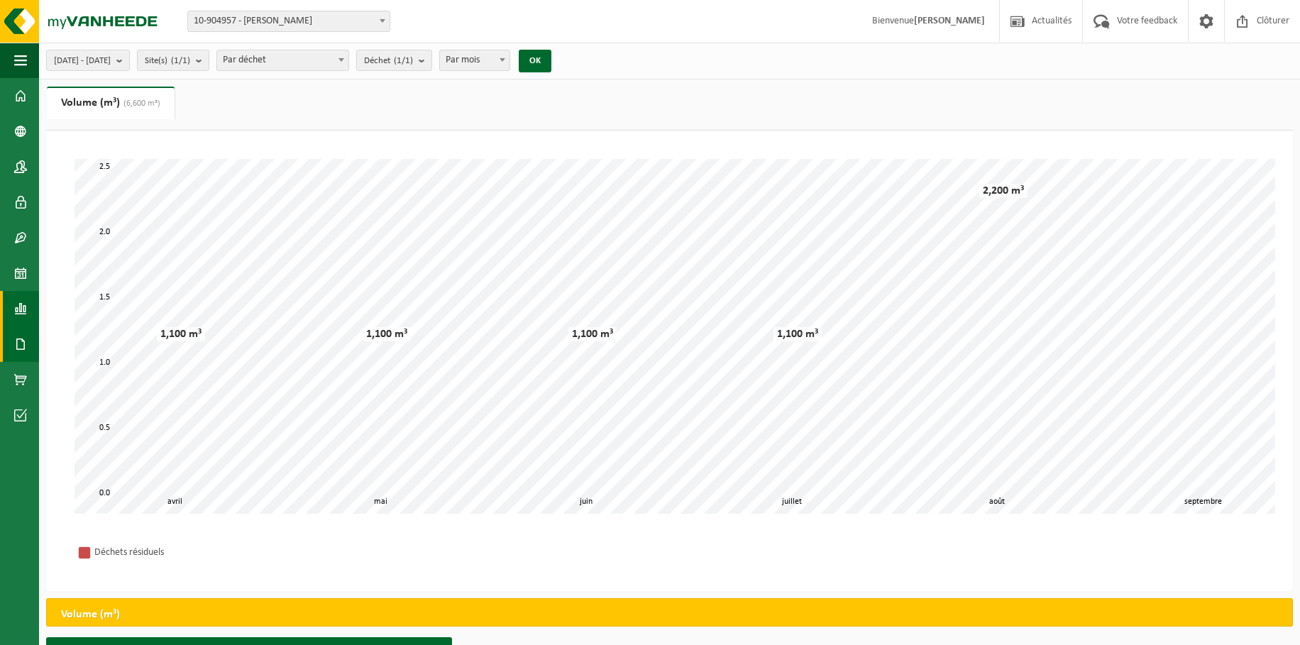
click at [20, 345] on span at bounding box center [20, 343] width 13 height 35
click at [95, 377] on span "Documents" at bounding box center [105, 374] width 47 height 27
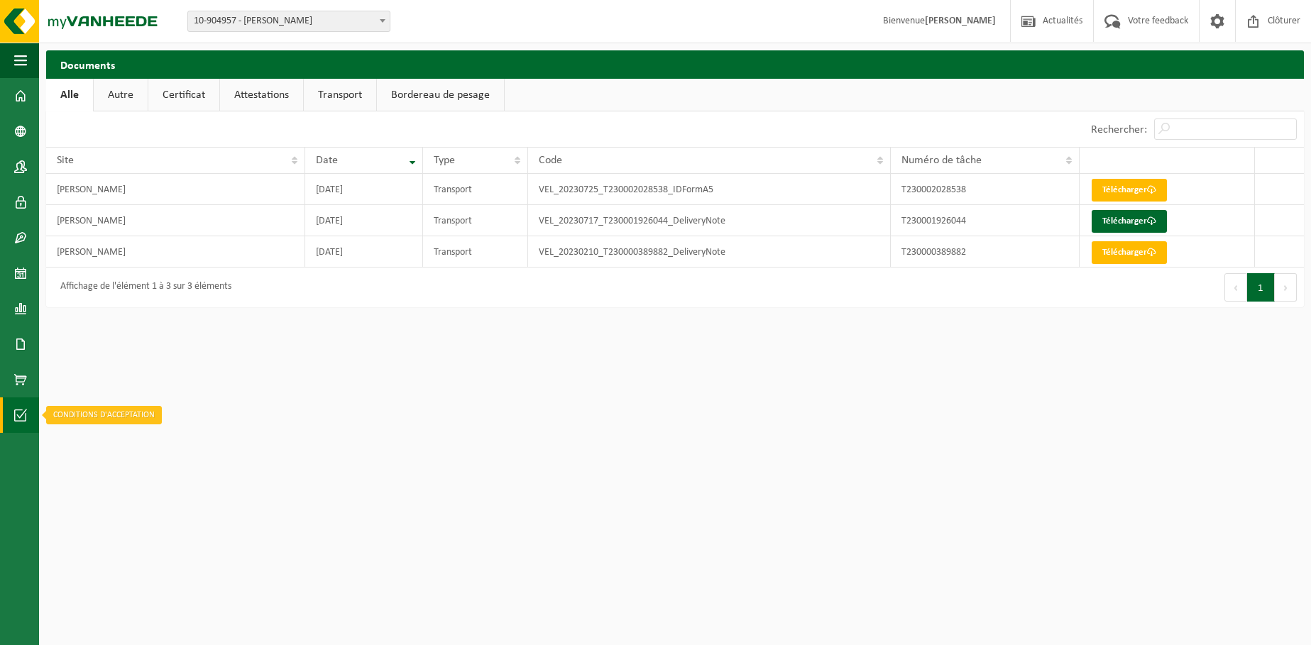
click at [17, 410] on span at bounding box center [20, 414] width 13 height 35
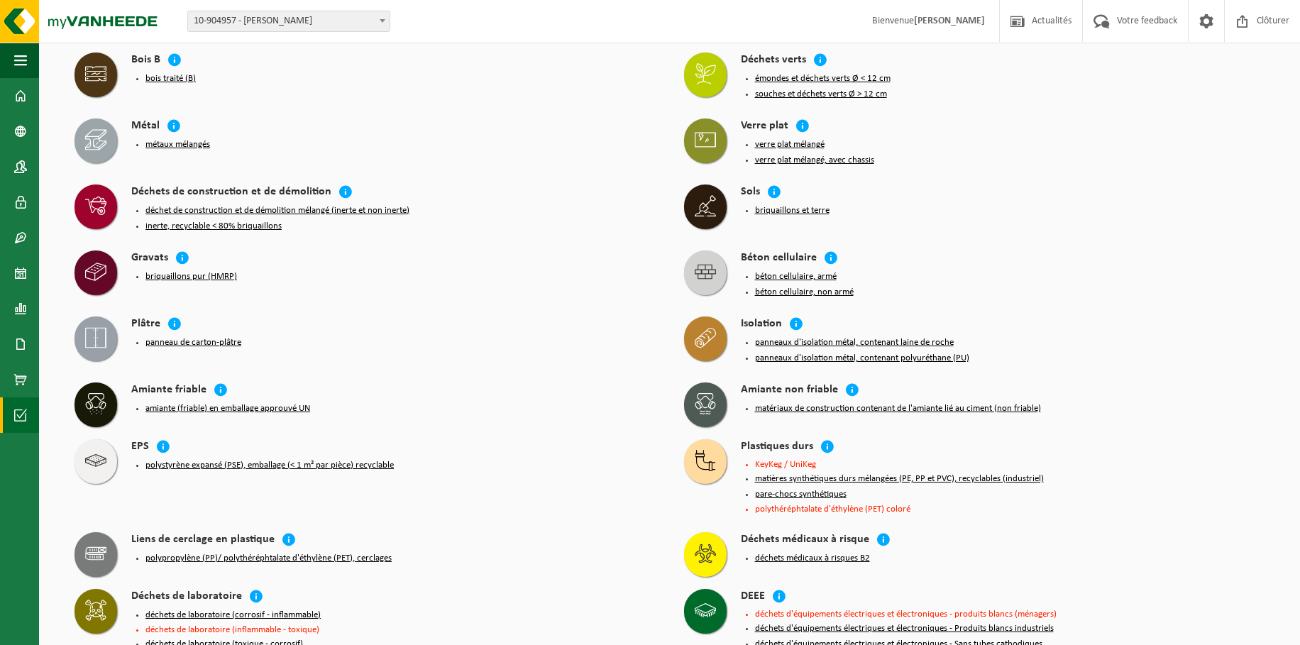
scroll to position [465, 0]
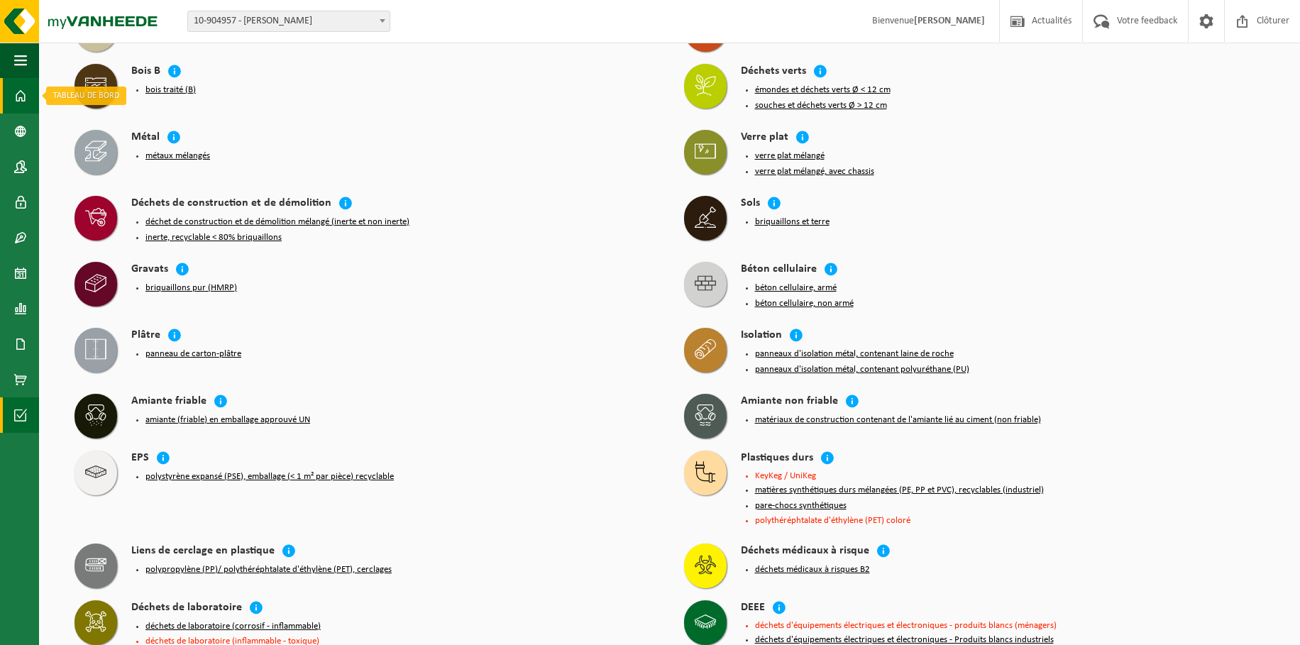
click at [28, 97] on link "Tableau de bord" at bounding box center [19, 95] width 39 height 35
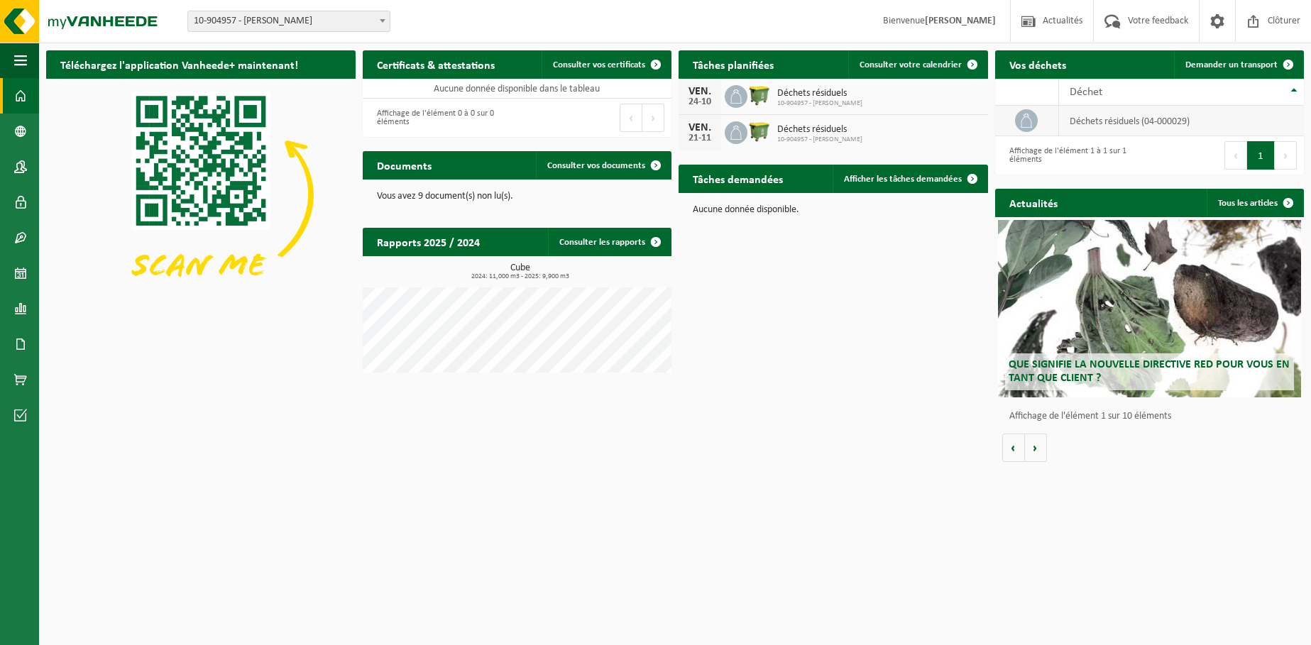
click at [1092, 111] on td "déchets résiduels (04-000029)" at bounding box center [1181, 121] width 245 height 31
click at [1089, 121] on td "déchets résiduels (04-000029)" at bounding box center [1181, 121] width 245 height 31
drag, startPoint x: 1089, startPoint y: 121, endPoint x: 1028, endPoint y: 123, distance: 61.8
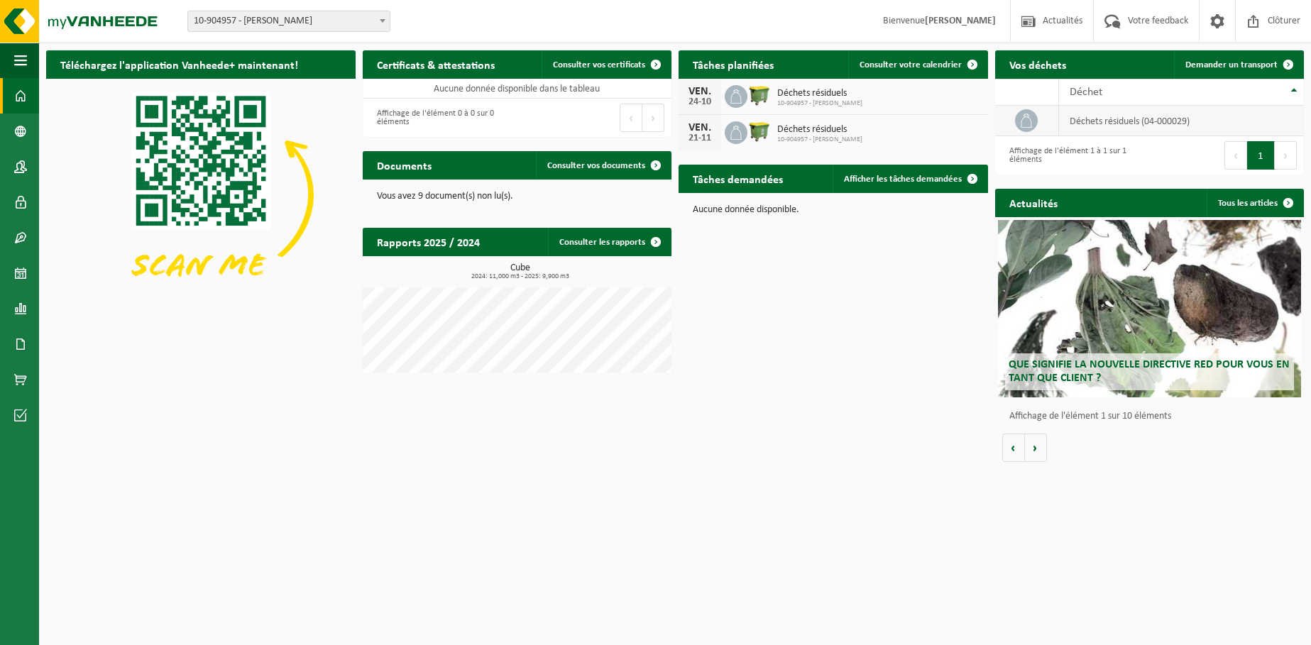
click at [1028, 123] on icon at bounding box center [1026, 121] width 14 height 14
click at [1282, 161] on button "Suivant" at bounding box center [1286, 155] width 22 height 28
click at [1024, 72] on h2 "Vos déchets" at bounding box center [1037, 64] width 85 height 28
